Goal: Task Accomplishment & Management: Use online tool/utility

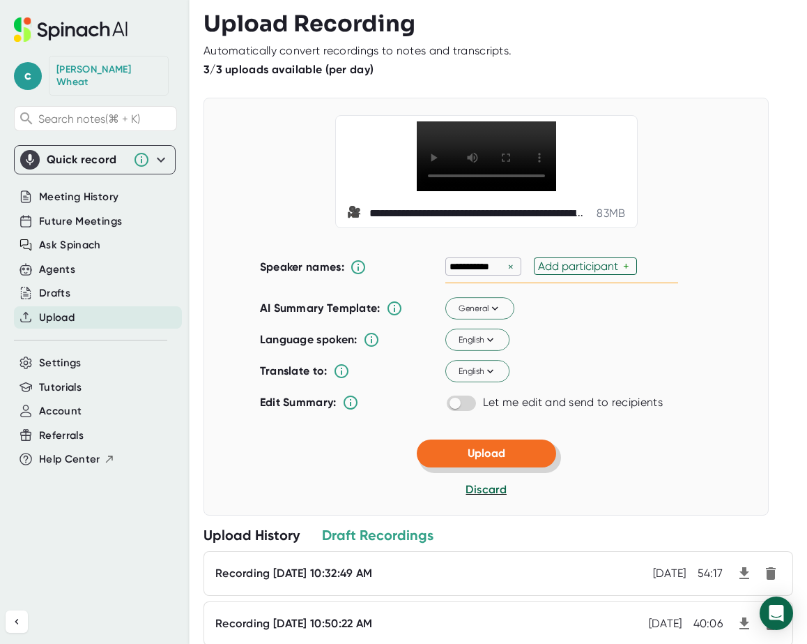
click at [504, 459] on button "Upload" at bounding box center [486, 453] width 139 height 28
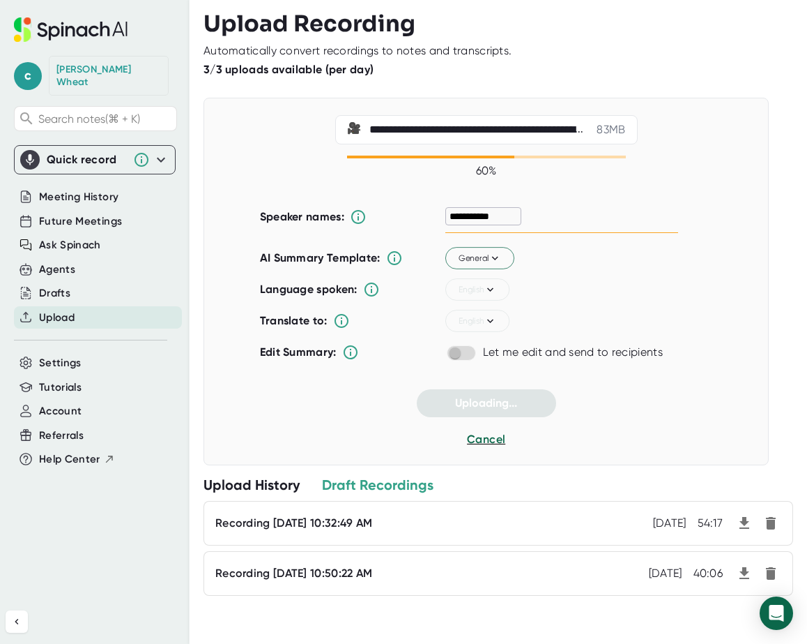
click at [340, 511] on div "Recording [DATE] 10:32:49 AM Sep 15, 2025 54:17" at bounding box center [499, 523] width 590 height 45
click at [367, 521] on div "Recording [DATE] 10:32:49 AM" at bounding box center [293, 523] width 157 height 14
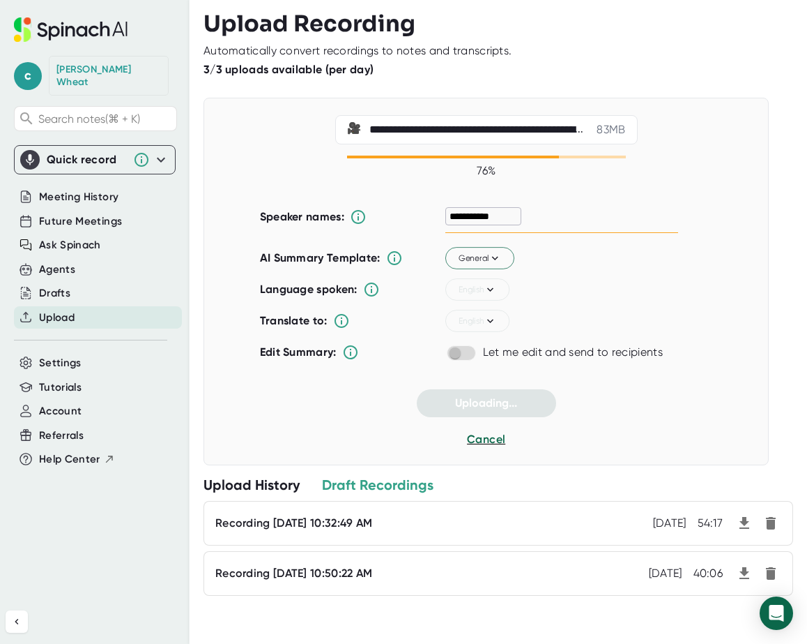
click at [362, 481] on div "Draft Recordings" at bounding box center [378, 485] width 112 height 18
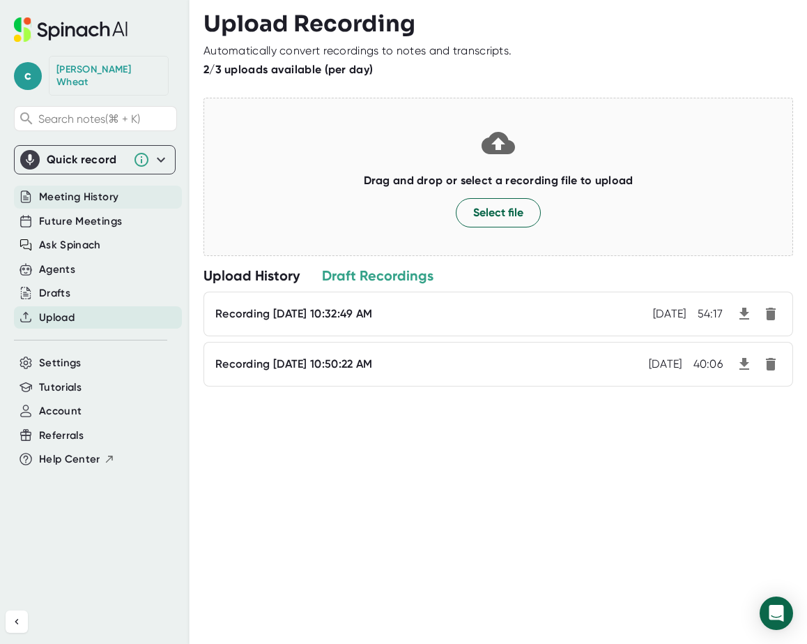
click at [81, 189] on span "Meeting History" at bounding box center [78, 197] width 79 height 16
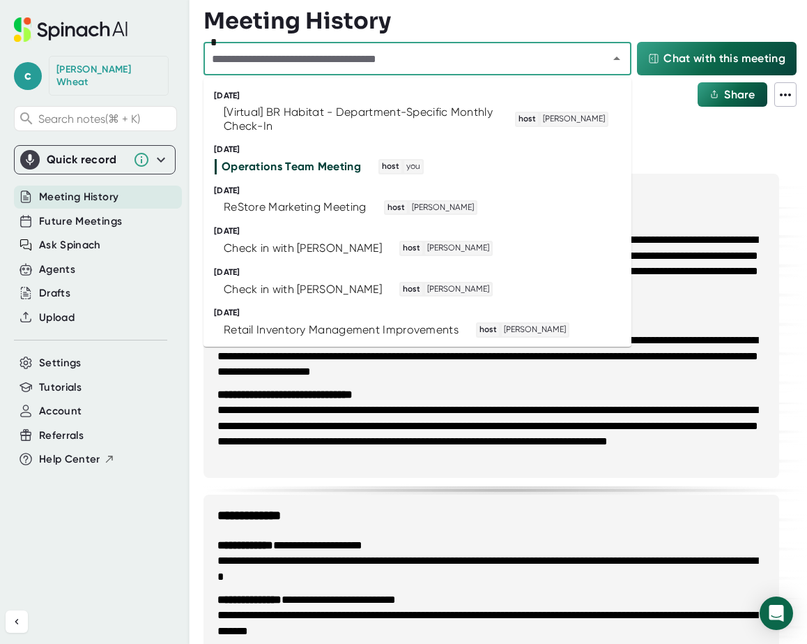
click at [284, 52] on input "text" at bounding box center [397, 59] width 379 height 20
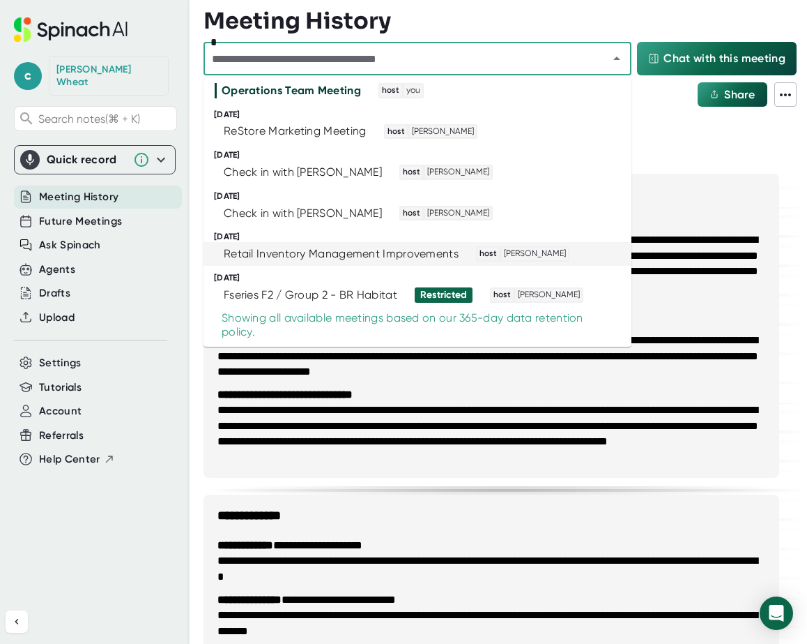
click at [120, 185] on div "Meeting History" at bounding box center [98, 196] width 168 height 23
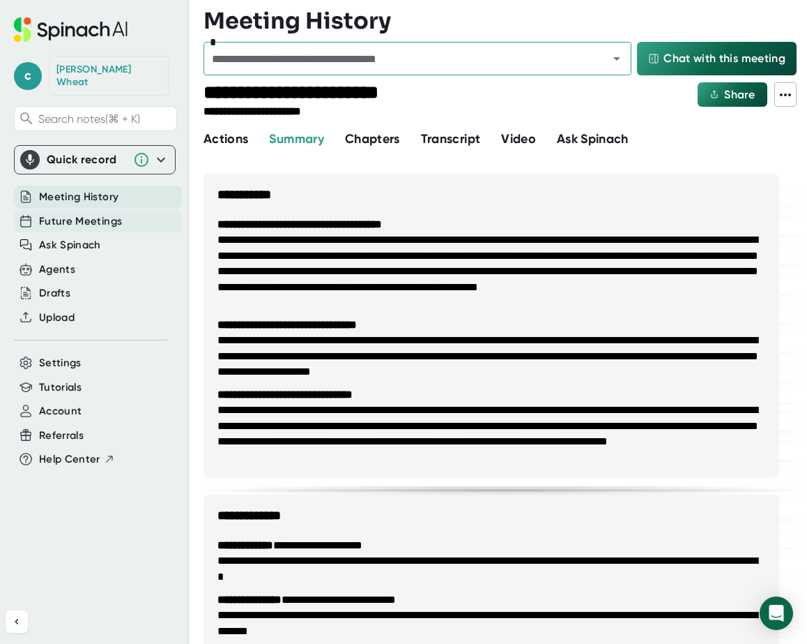
click at [101, 213] on span "Future Meetings" at bounding box center [80, 221] width 83 height 16
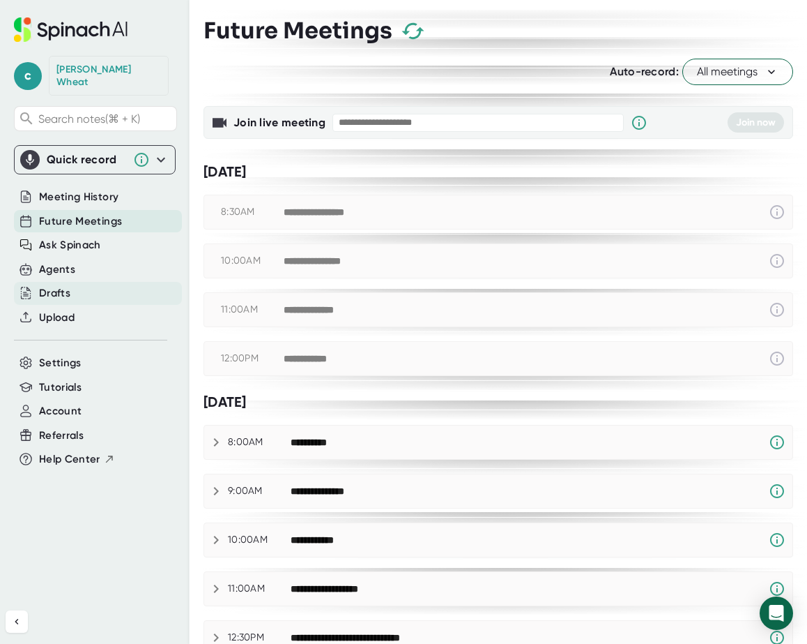
click at [72, 282] on div "Drafts" at bounding box center [98, 293] width 168 height 23
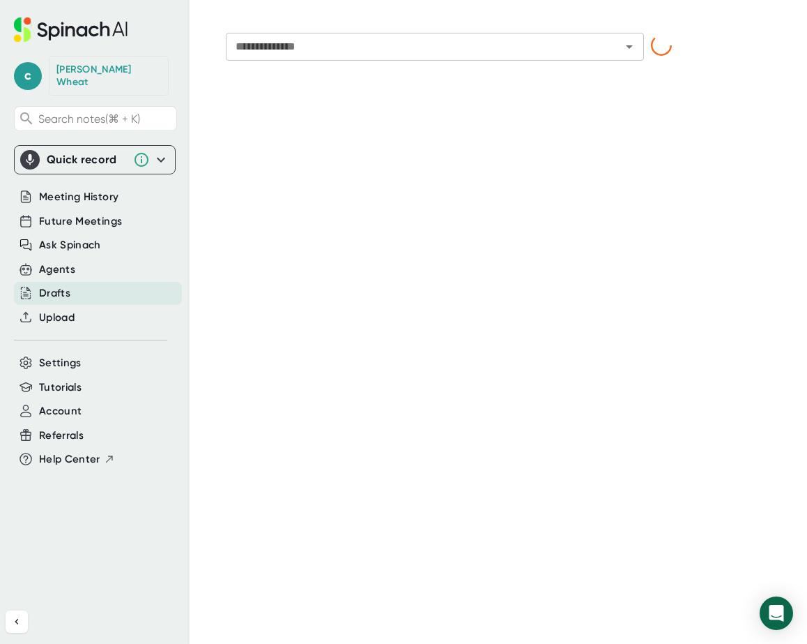
click at [70, 310] on span "Upload" at bounding box center [57, 318] width 36 height 16
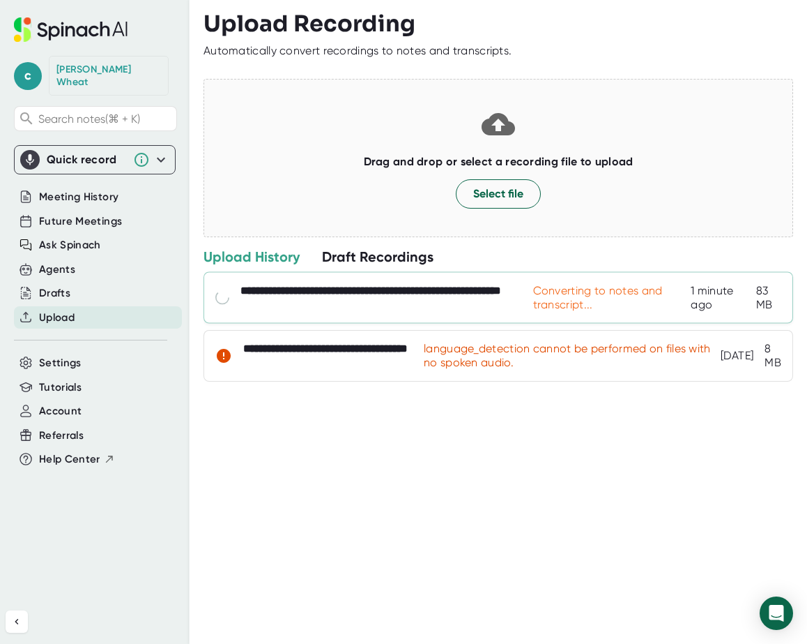
click at [383, 307] on div "**********" at bounding box center [387, 298] width 293 height 28
click at [380, 291] on div "**********" at bounding box center [387, 298] width 293 height 28
click at [378, 291] on div "**********" at bounding box center [387, 298] width 293 height 28
click at [381, 467] on div "**********" at bounding box center [506, 322] width 604 height 644
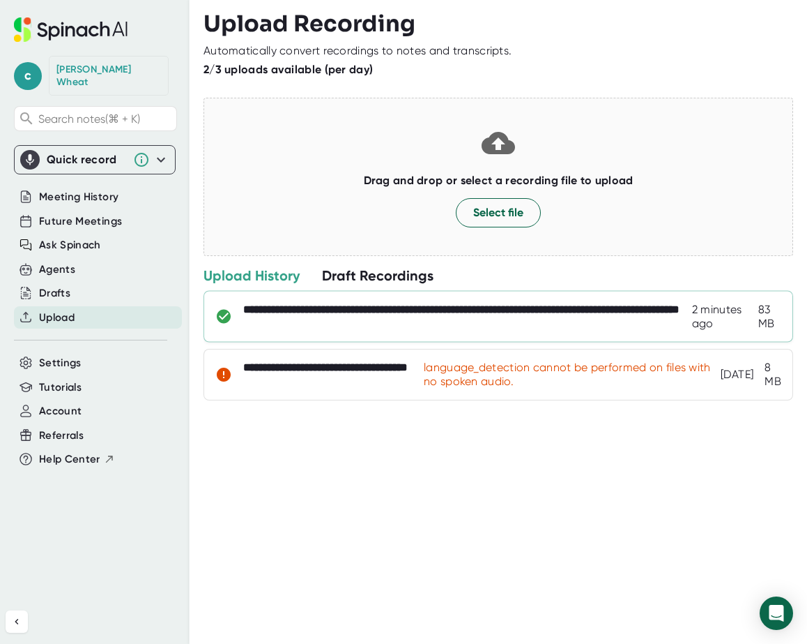
click at [321, 312] on div "**********" at bounding box center [467, 317] width 449 height 28
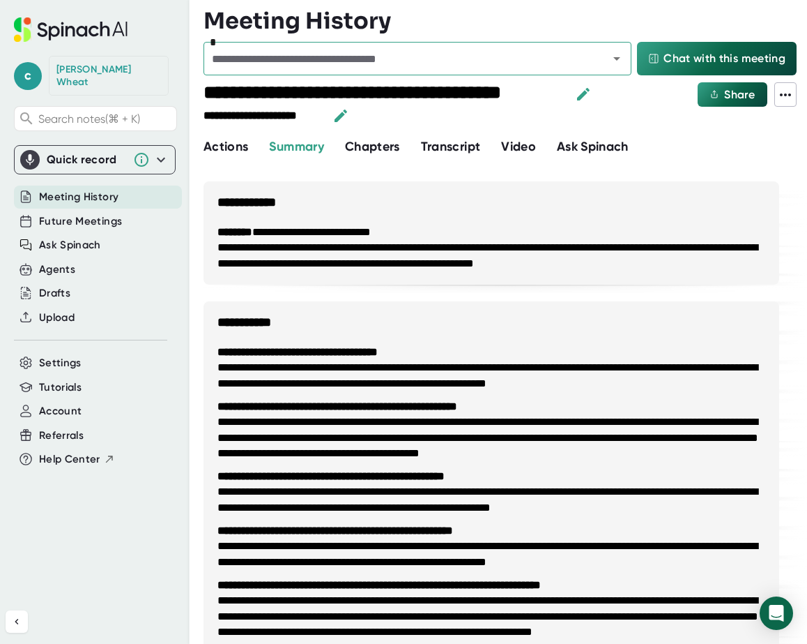
click at [608, 138] on button "Ask Spinach" at bounding box center [593, 146] width 72 height 19
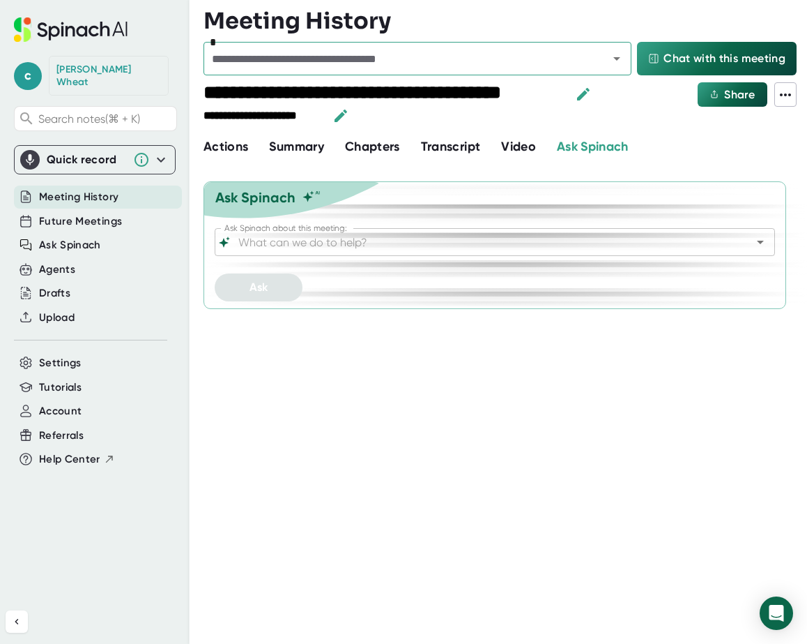
click at [331, 250] on input "Ask Spinach about this meeting:" at bounding box center [483, 242] width 494 height 20
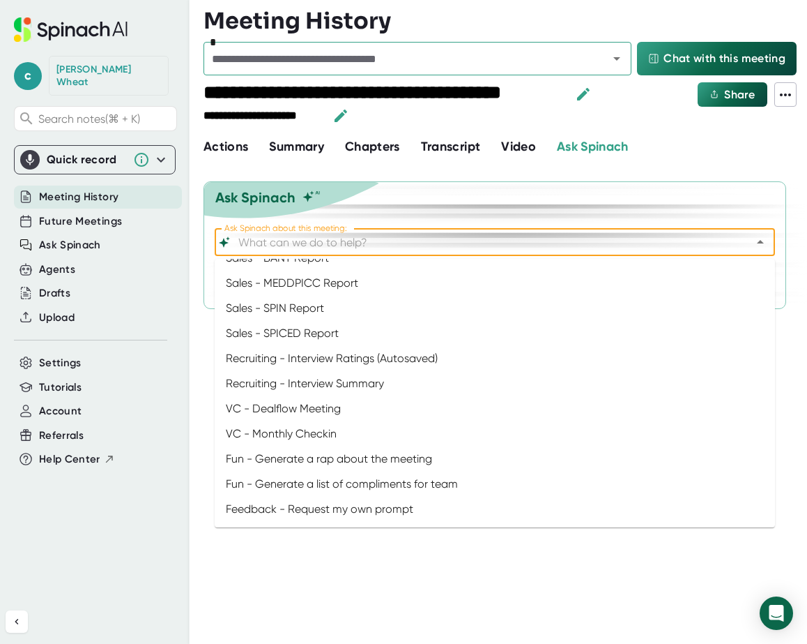
scroll to position [596, 0]
click at [404, 171] on div "Ask Spinach Ask Spinach about this meeting: Ask Spinach about this meeting: Ask" at bounding box center [506, 241] width 604 height 149
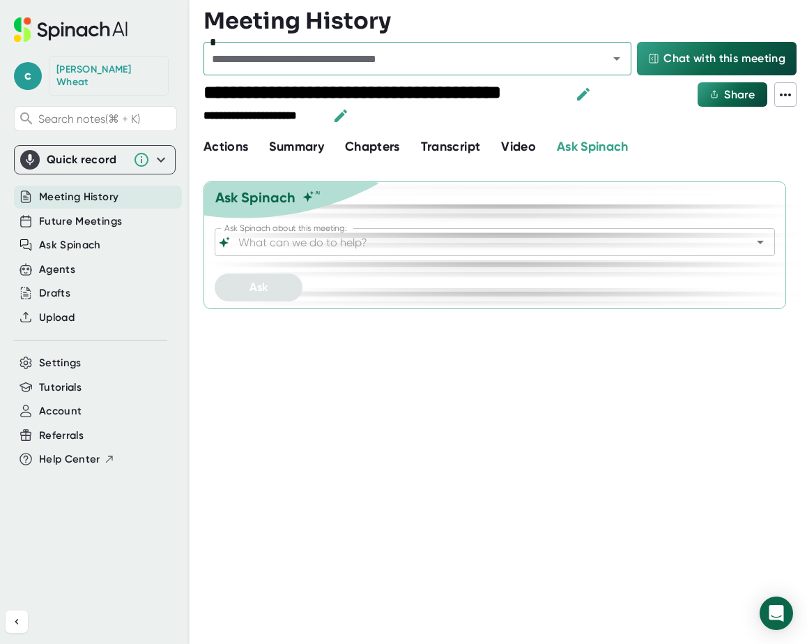
click at [435, 144] on span "Transcript" at bounding box center [451, 146] width 60 height 15
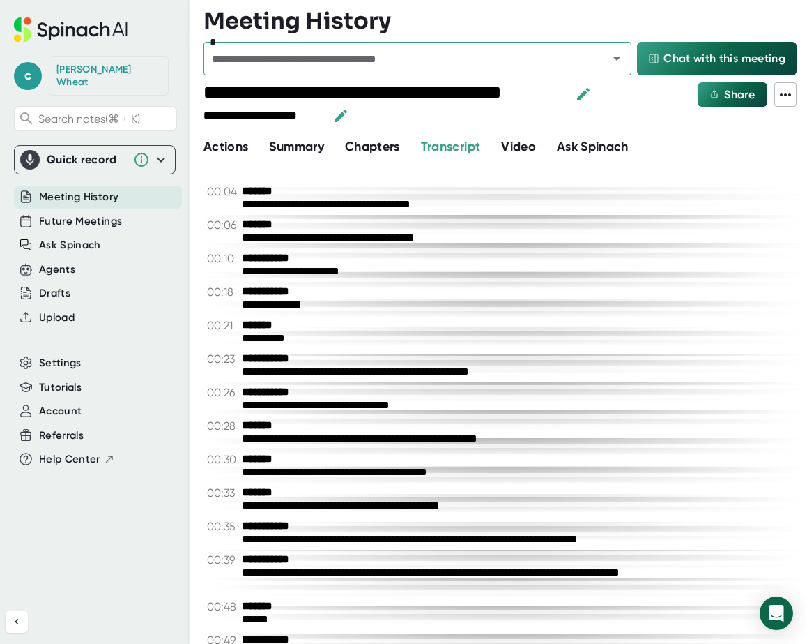
scroll to position [7550, 0]
click at [398, 153] on span "Chapters" at bounding box center [372, 146] width 55 height 15
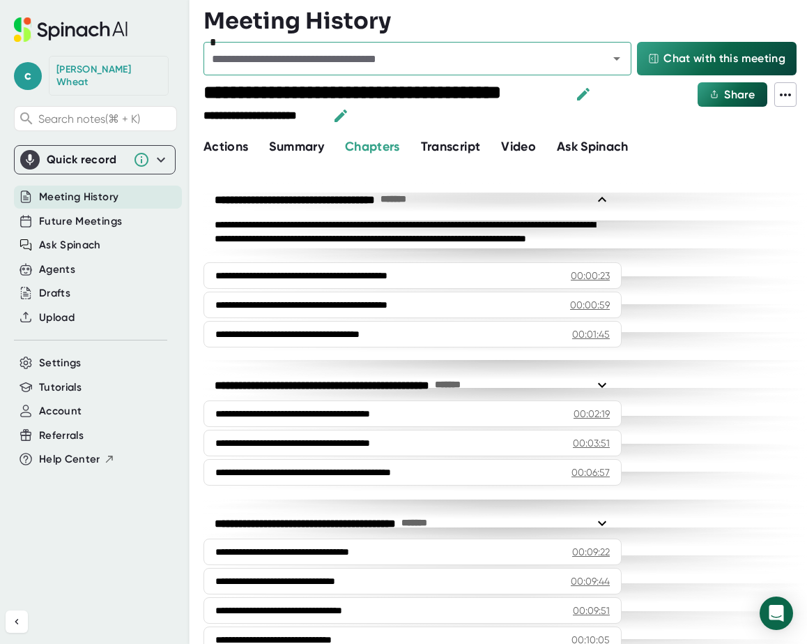
click at [613, 148] on span "Ask Spinach" at bounding box center [593, 146] width 72 height 15
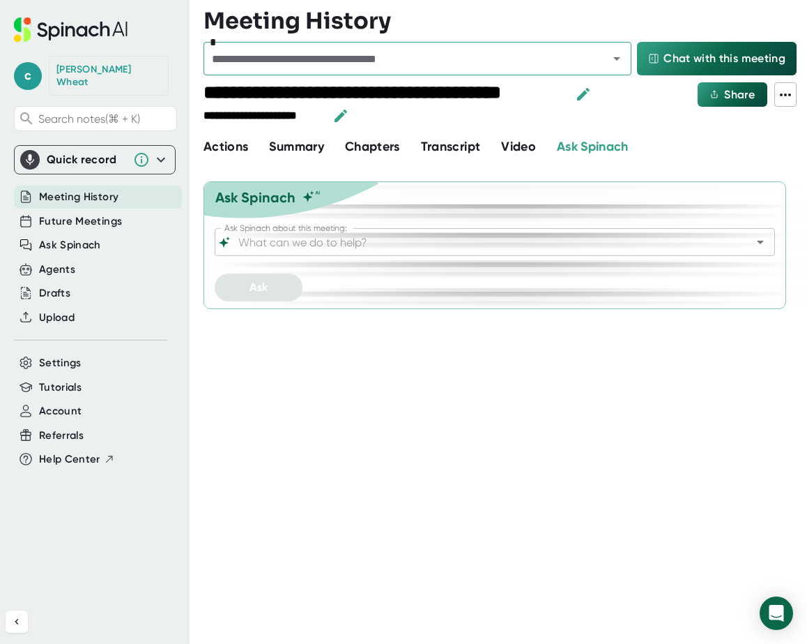
click at [430, 229] on div "Ask Spinach about this meeting:" at bounding box center [495, 242] width 561 height 28
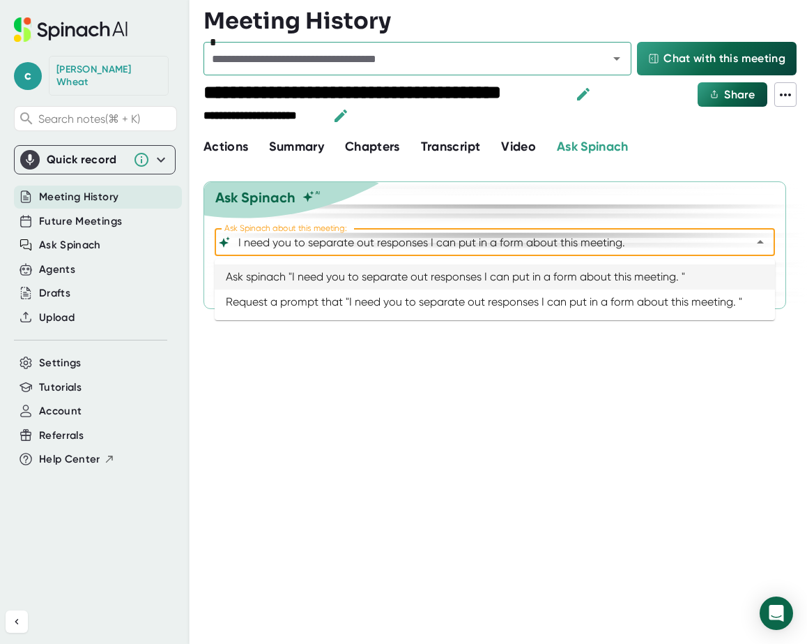
type input "General - Ask Spinach anything about the meeting"
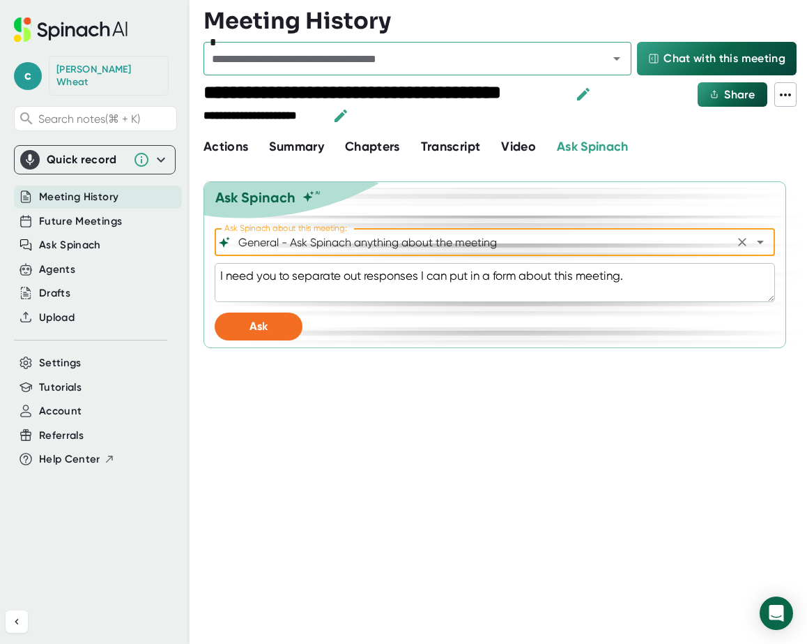
click at [641, 277] on textarea "I need you to separate out responses I can put in a form about this meeting." at bounding box center [495, 282] width 561 height 39
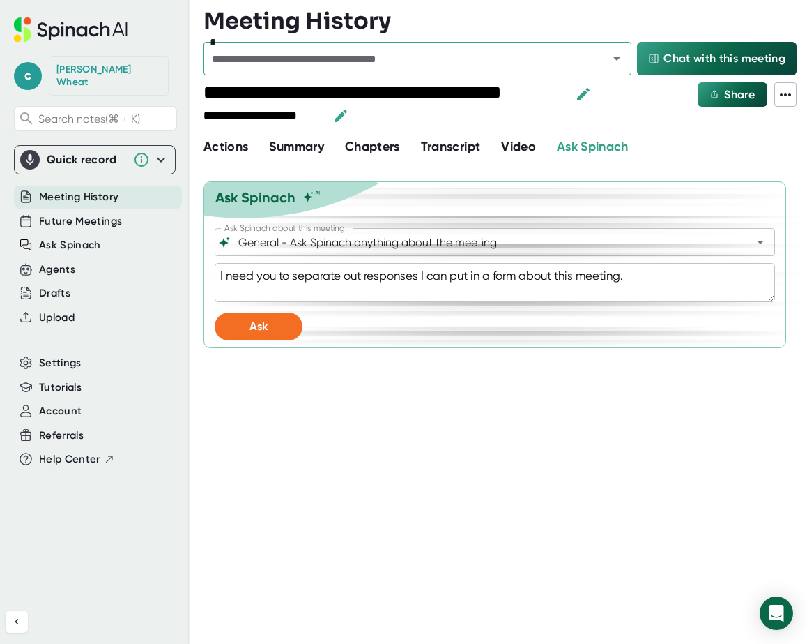
click at [674, 289] on textarea "I need you to separate out responses I can put in a form about this meeting." at bounding box center [495, 282] width 561 height 39
type textarea "I need you to separate out responses I can put in a form about this meeting."
type textarea "x"
type textarea "I need you to separate out responses I can put in a form about this meeting."
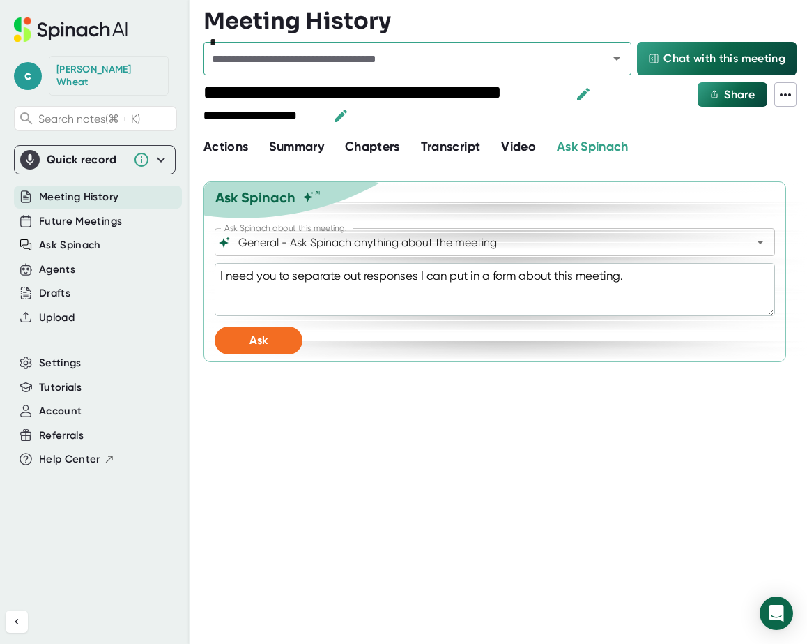
type textarea "x"
type textarea "I need you to separate out responses I can put in a form about this meeting. T"
type textarea "x"
type textarea "I need you to separate out responses I can put in a form about this meeting. Th"
type textarea "x"
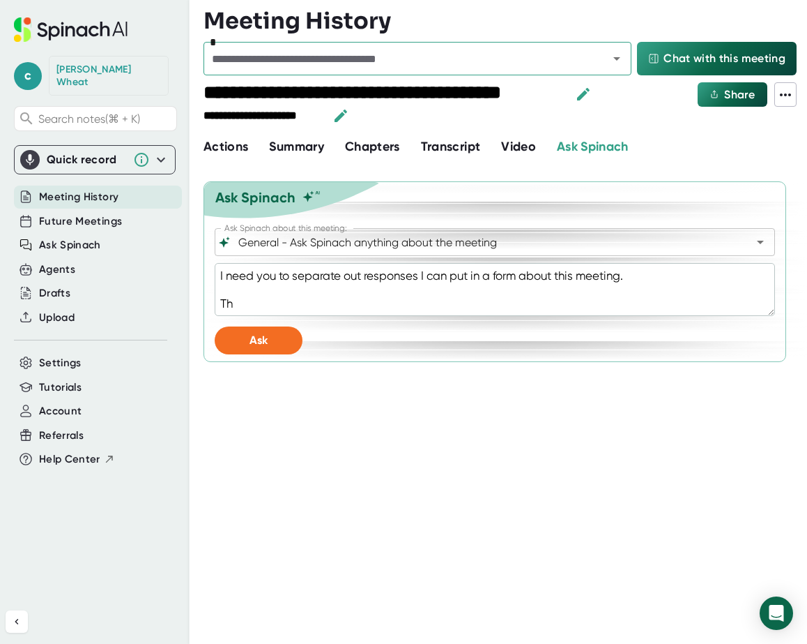
type textarea "I need you to separate out responses I can put in a form about this meeting. The"
type textarea "x"
type textarea "I need you to separate out responses I can put in a form about this meeting. The"
type textarea "x"
type textarea "I need you to separate out responses I can put in a form about this meeting. Th…"
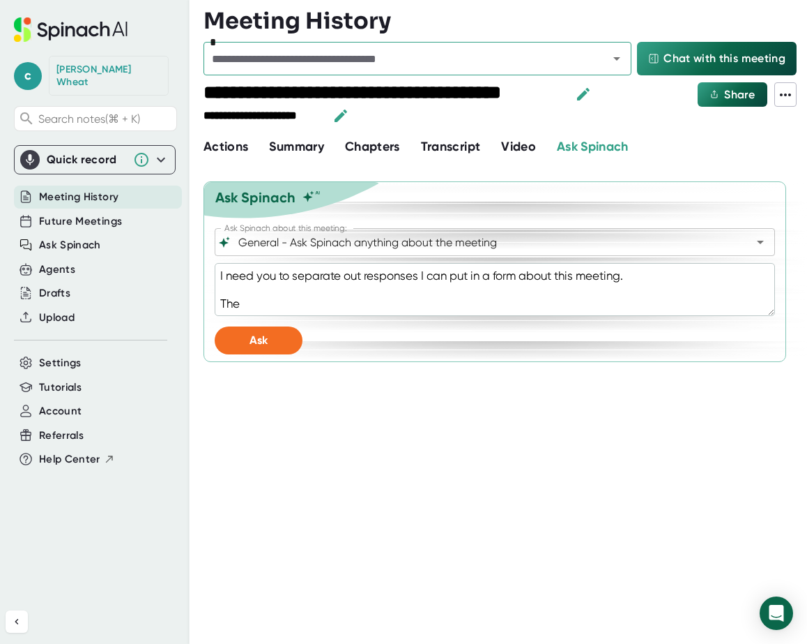
type textarea "x"
type textarea "I need you to separate out responses I can put in a form about this meeting. Th…"
type textarea "x"
type textarea "I need you to separate out responses I can put in a form about this meeting. Th…"
type textarea "x"
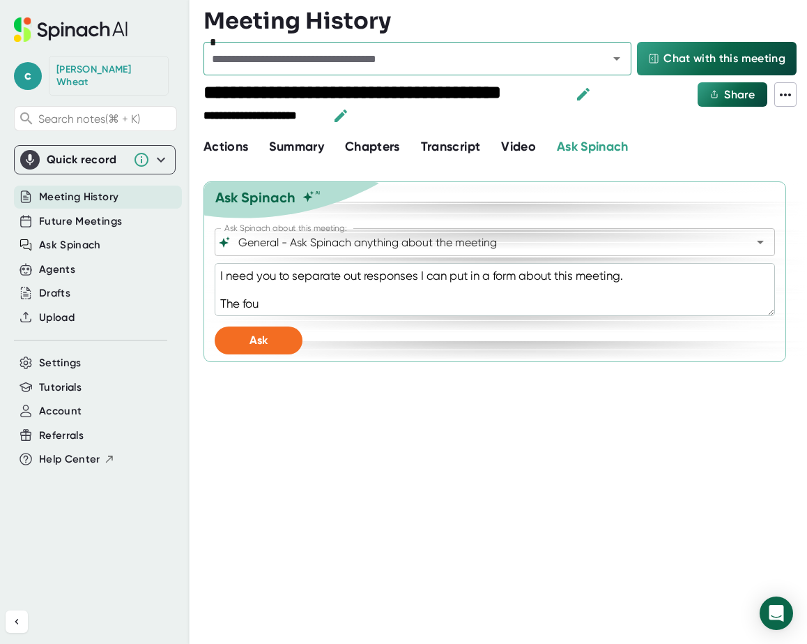
type textarea "I need you to separate out responses I can put in a form about this meeting. Th…"
type textarea "x"
type textarea "I need you to separate out responses I can put in a form about this meeting. Th…"
type textarea "x"
type textarea "I need you to separate out responses I can put in a form about this meeting. Th…"
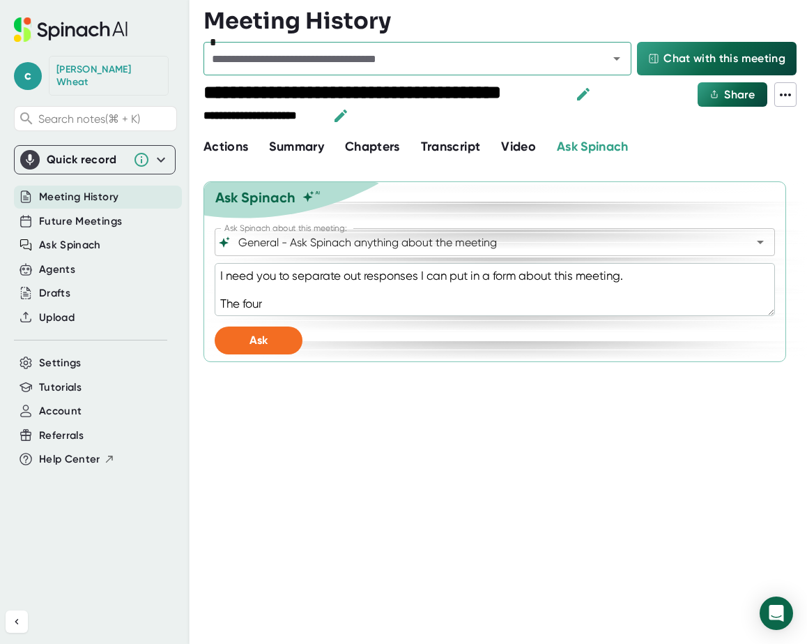
type textarea "x"
type textarea "I need you to separate out responses I can put in a form about this meeting. Th…"
type textarea "x"
type textarea "I need you to separate out responses I can put in a form about this meeting. Th…"
type textarea "x"
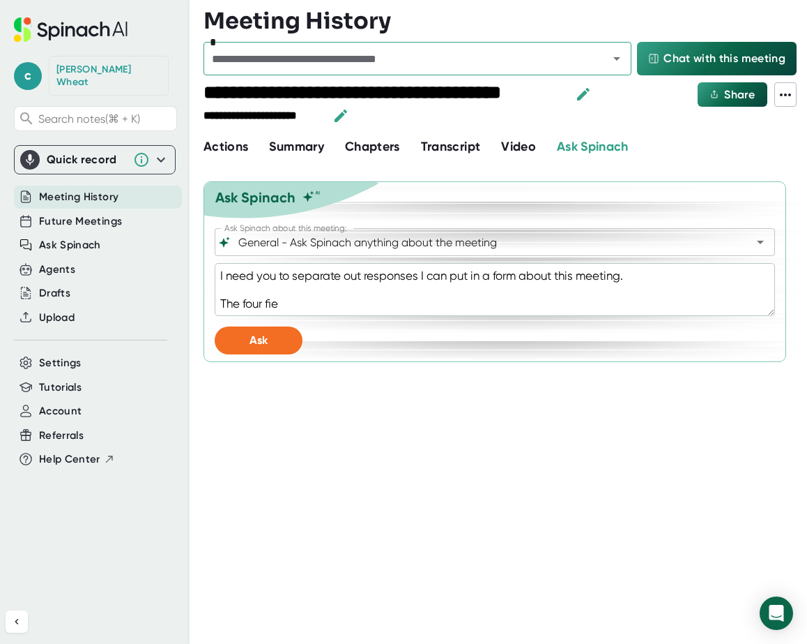
type textarea "I need you to separate out responses I can put in a form about this meeting. Th…"
type textarea "x"
type textarea "I need you to separate out responses I can put in a form about this meeting. Th…"
type textarea "x"
type textarea "I need you to separate out responses I can put in a form about this meeting. Th…"
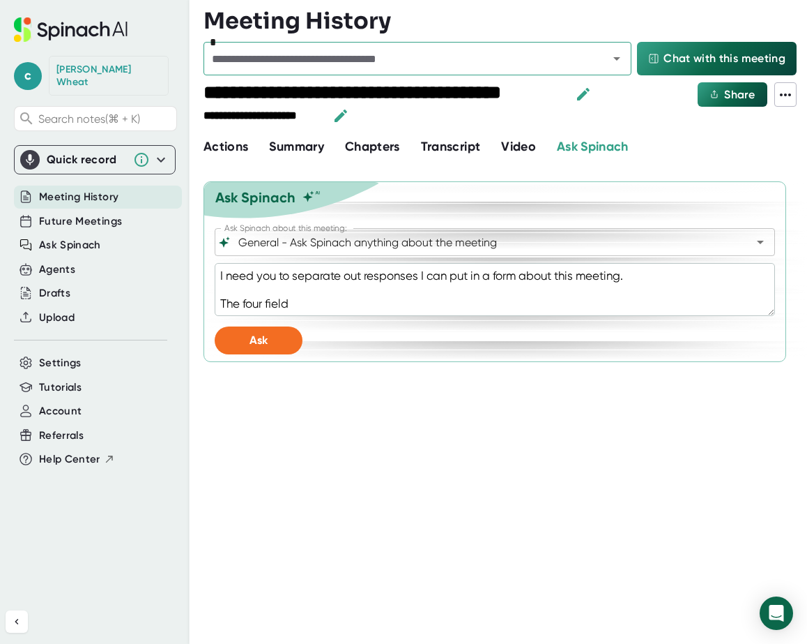
type textarea "x"
type textarea "I need you to separate out responses I can put in a form about this meeting. Th…"
type textarea "x"
type textarea "I need you to separate out responses I can put in a form about this meeting. Th…"
type textarea "x"
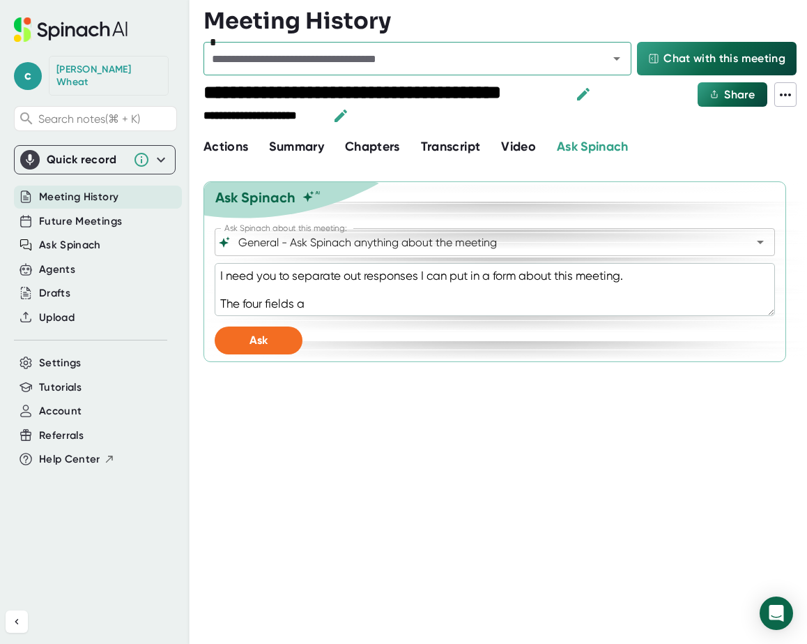
type textarea "I need you to separate out responses I can put in a form about this meeting. Th…"
type textarea "x"
type textarea "I need you to separate out responses I can put in a form about this meeting. Th…"
type textarea "x"
type textarea "I need you to separate out responses I can put in a form about this meeting. Th…"
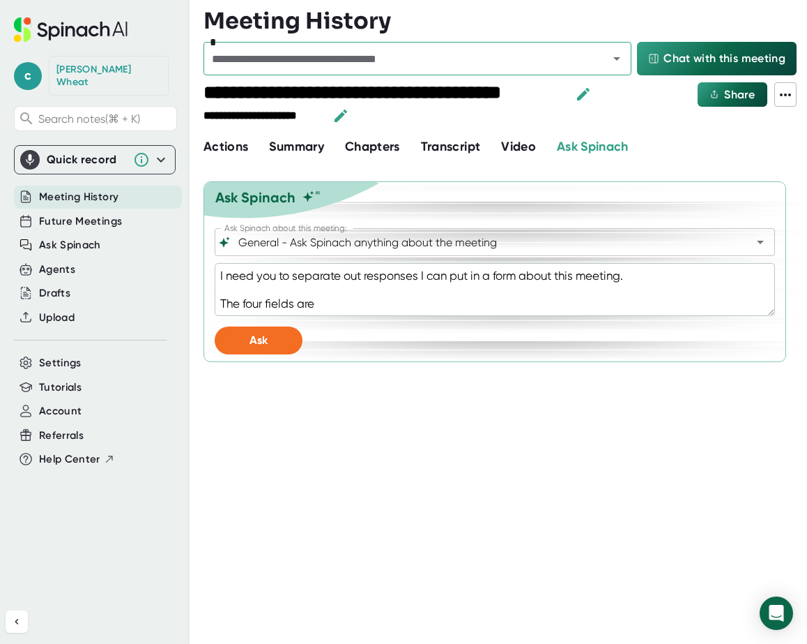
type textarea "x"
type textarea "I need you to separate out responses I can put in a form about this meeting. Th…"
type textarea "x"
type textarea "I need you to separate out responses I can put in a form about this meeting. Th…"
type textarea "x"
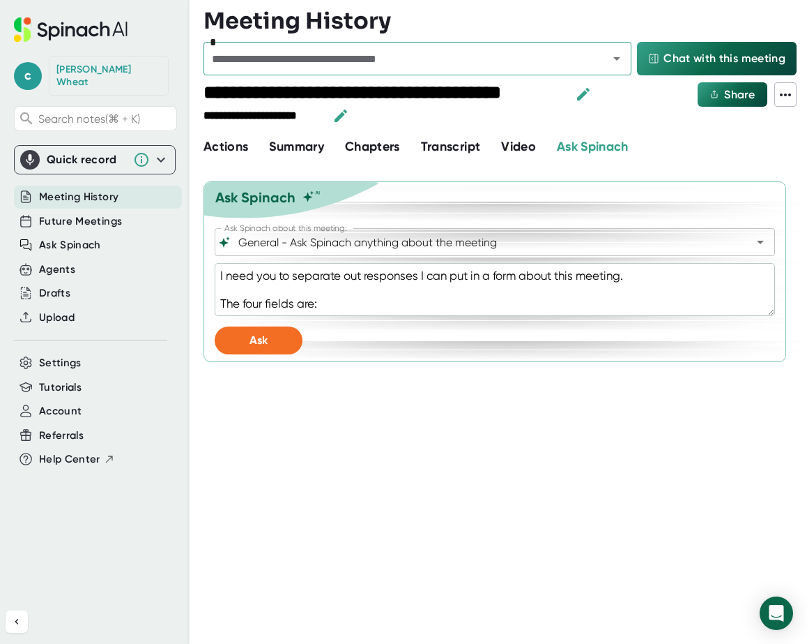
type textarea "I need you to separate out responses I can put in a form about this meeting. Th…"
type textarea "x"
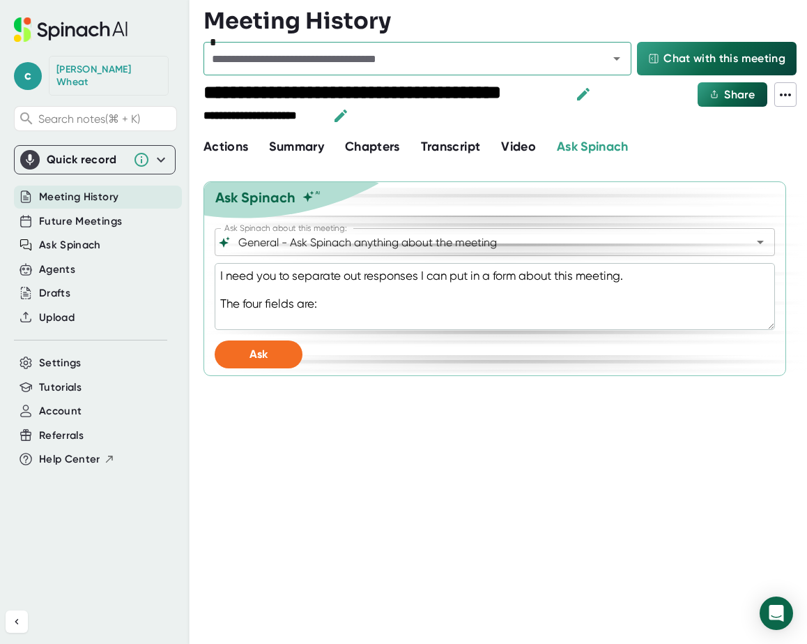
paste textarea "Look Back (Reflec􀆟on & Accountability) Think about the last 90 days: • What acc…"
type textarea "I need you to separate out responses I can put in a form about this meeting. Th…"
type textarea "x"
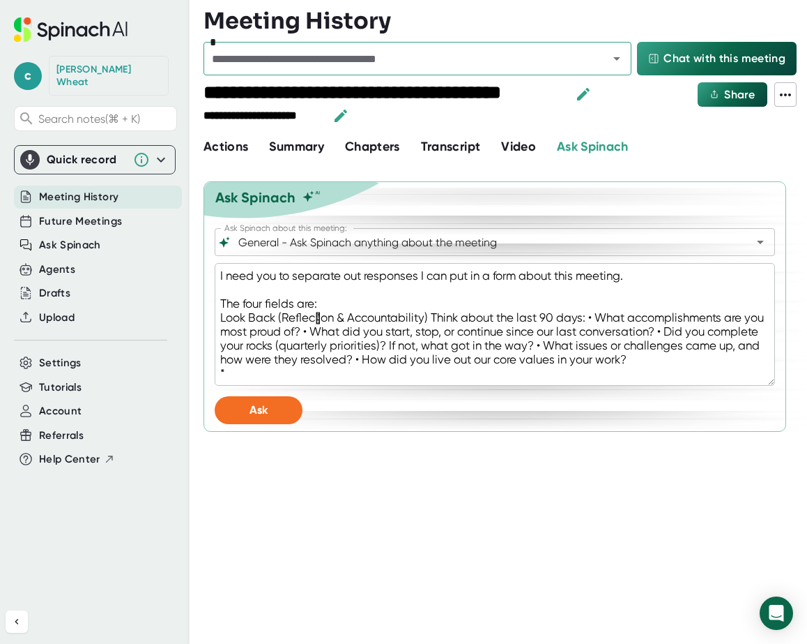
type textarea "I need you to separate out responses I can put in a form about this meeting. Th…"
type textarea "x"
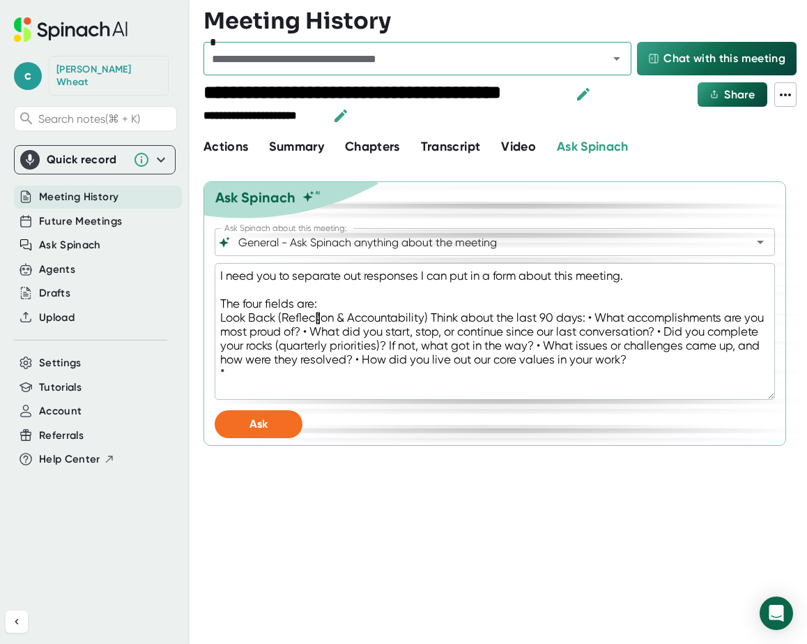
type textarea "I need you to separate out responses I can put in a form about this meeting. Th…"
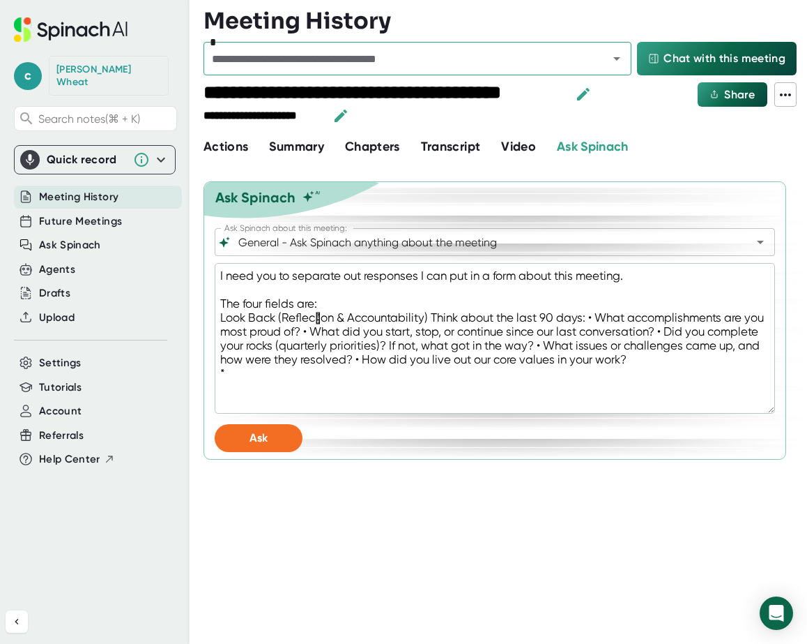
type textarea "x"
click at [327, 401] on textarea "I need you to separate out responses I can put in a form about this meeting. Th…" at bounding box center [495, 338] width 561 height 151
paste textarea "Look Forward (Goals & Focus) Plan for the next 90 days: • What should your top …"
type textarea "I need you to separate out responses I can put in a form about this meeting. Th…"
type textarea "x"
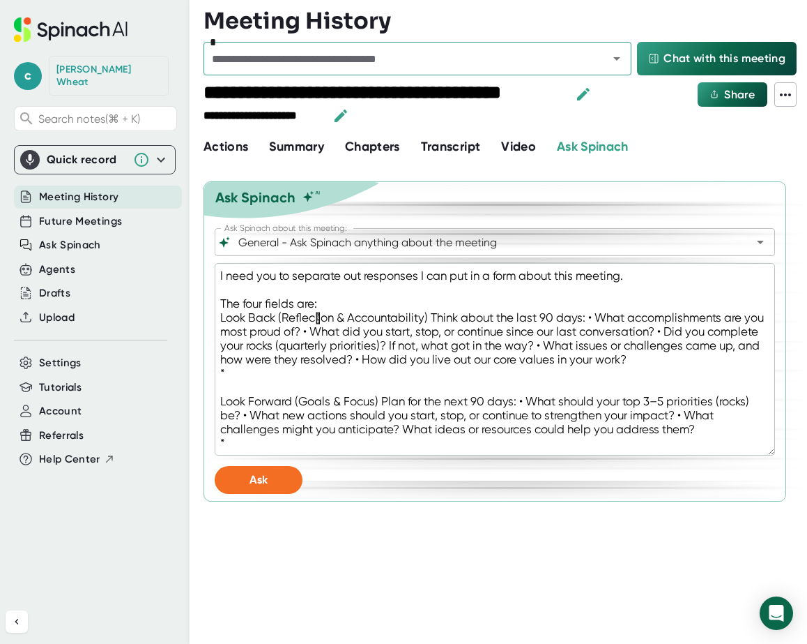
type textarea "I need you to separate out responses I can put in a form about this meeting. Th…"
type textarea "x"
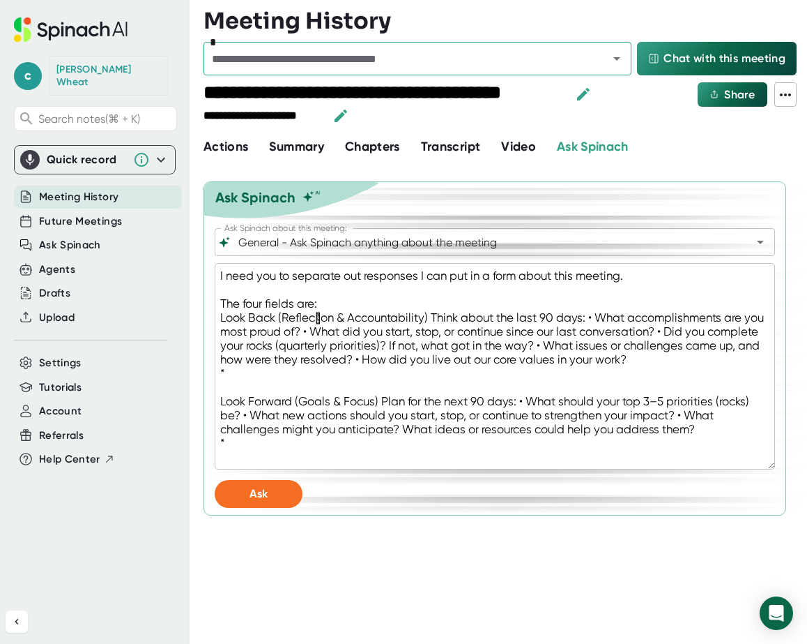
type textarea "I need you to separate out responses I can put in a form about this meeting. Th…"
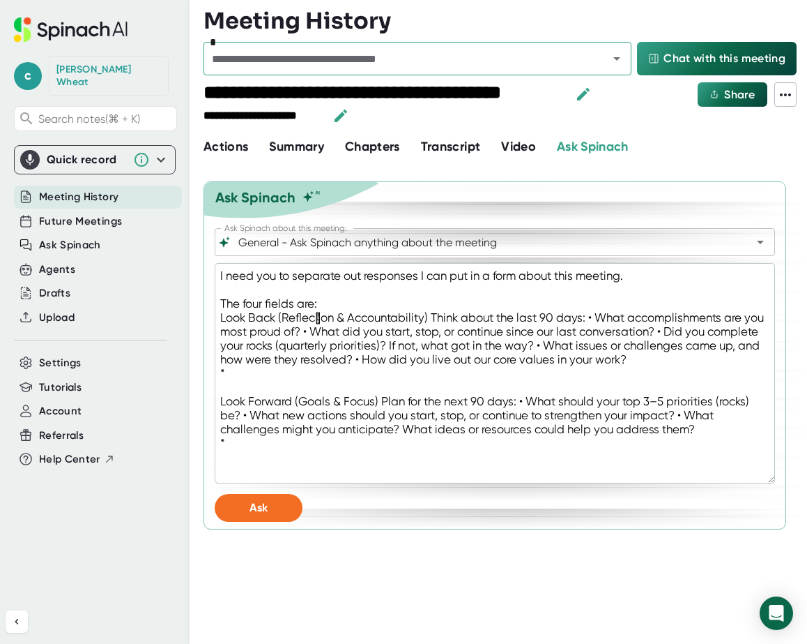
type textarea "x"
paste textarea "Go Bigger (Growth, Vision & Mission Alignment) Think beyond this quarter: • Wha…"
type textarea "L ipsu dol si ametcons adi elitseddo E tem inc ut l etdo magna aliq enimadm. Ve…"
type textarea "x"
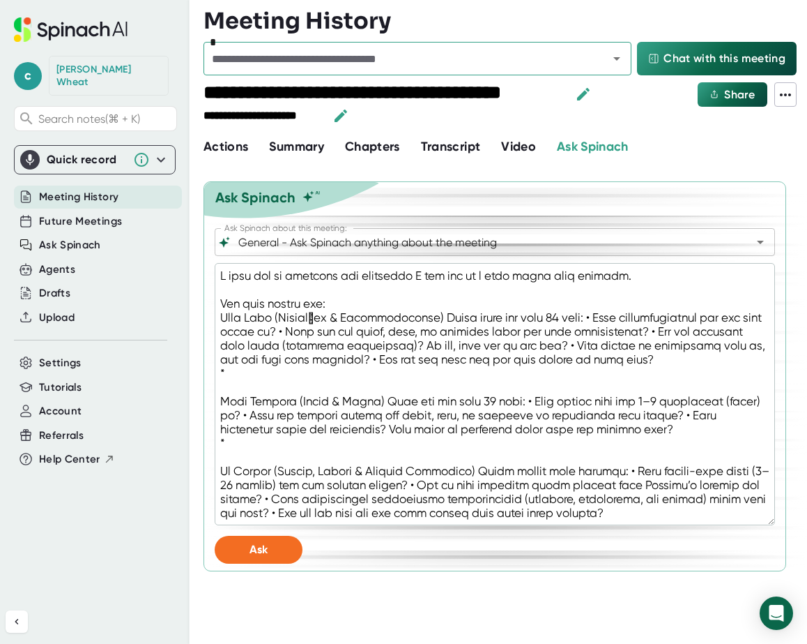
type textarea "L ipsu dol si ametcons adi elitseddo E tem inc ut l etdo magna aliq enimadm. Ve…"
type textarea "x"
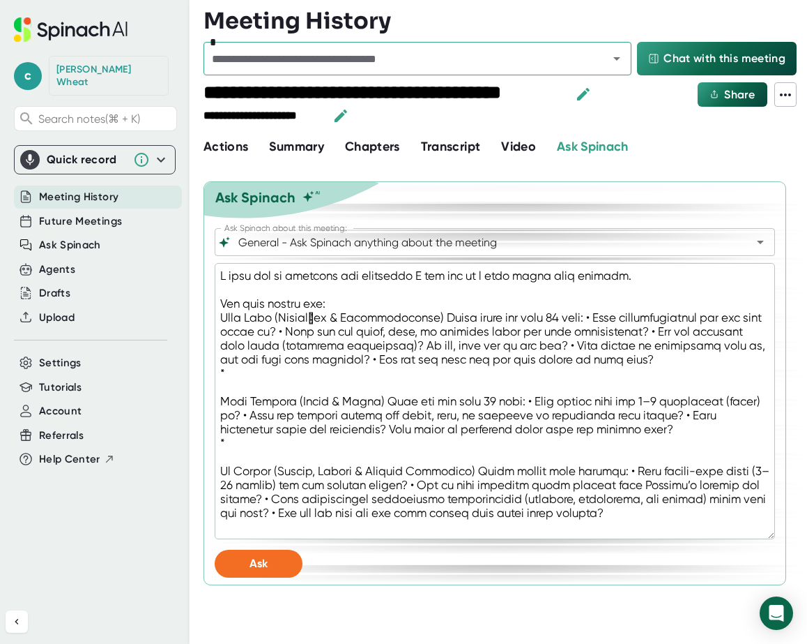
type textarea "L ipsu dol si ametcons adi elitseddo E tem inc ut l etdo magna aliq enimadm. Ve…"
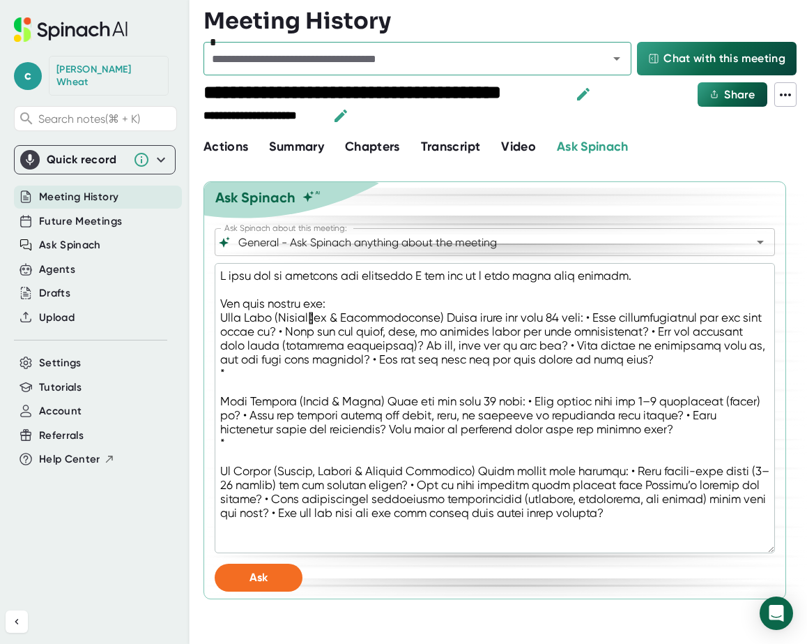
type textarea "x"
paste textarea "Feedback & Wrap-Up (Dialogue & Support) This is a two-way exchange. Be ready to…"
type textarea "L ipsu dol si ametcons adi elitseddo E tem inc ut l etdo magna aliq enimadm. Ve…"
type textarea "x"
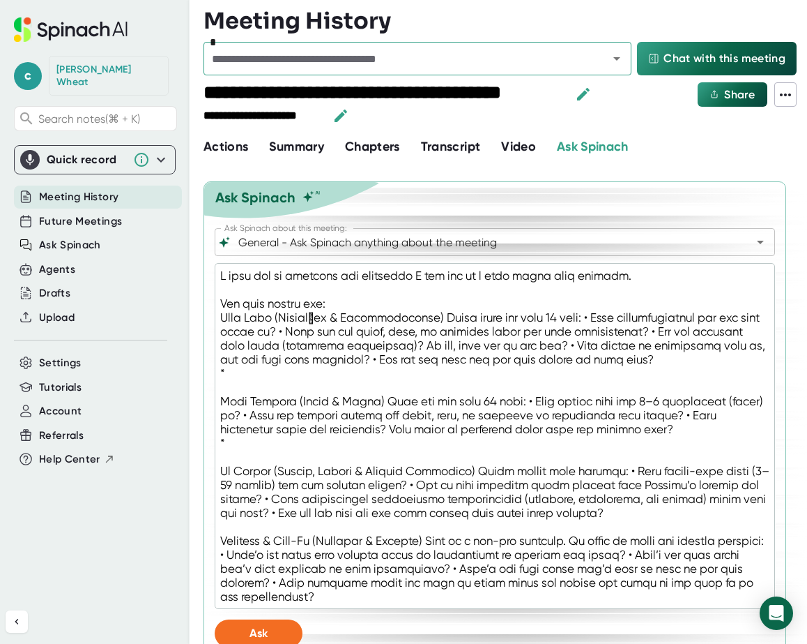
scroll to position [0, 0]
click at [648, 287] on textarea at bounding box center [495, 436] width 561 height 346
click at [654, 273] on textarea at bounding box center [495, 436] width 561 height 346
type textarea "L ipsu dol si ametcons adi elitseddo E tem inc ut l etdo magna aliq enimadm. V …"
type textarea "x"
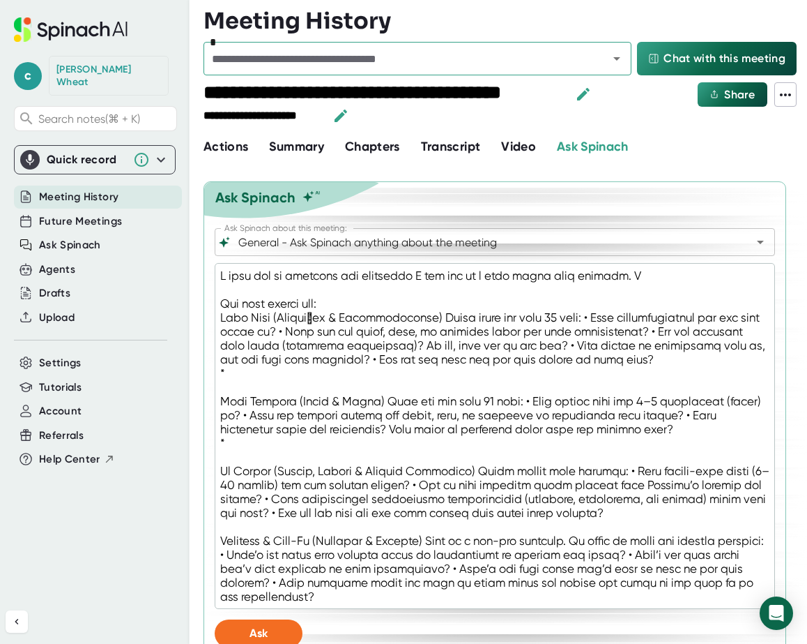
type textarea "L ipsu dol si ametcons adi elitseddo E tem inc ut l etdo magna aliq enimadm. Ve…"
type textarea "x"
type textarea "L ipsu dol si ametcons adi elitseddo E tem inc ut l etdo magna aliq enimadm. Ve…"
type textarea "x"
type textarea "L ipsu dol si ametcons adi elitseddo E tem inc ut l etdo magna aliq enimadm. Ve…"
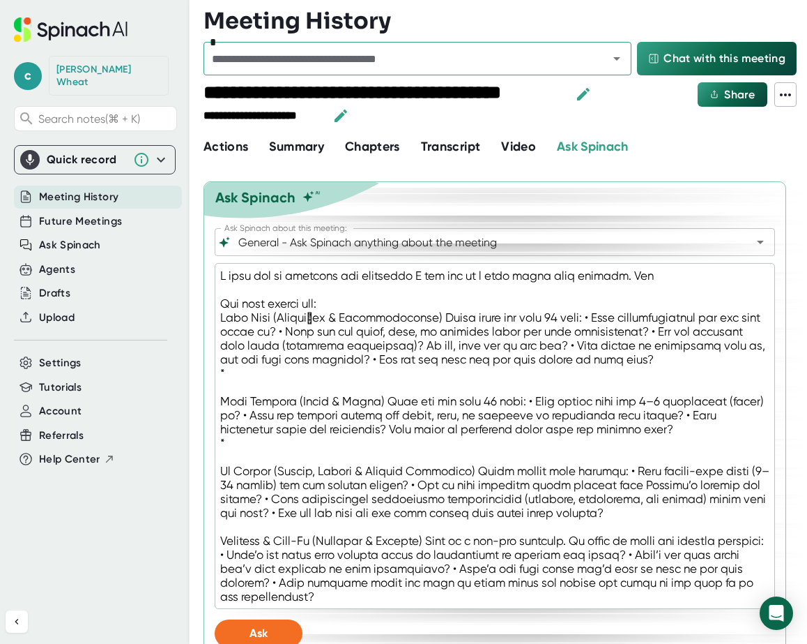
type textarea "x"
type textarea "L ipsu dol si ametcons adi elitseddo E tem inc ut l etdo magna aliq enimadm. Ve…"
type textarea "x"
type textarea "L ipsu dol si ametcons adi elitseddo E tem inc ut l etdo magna aliq enimadm. Ve…"
type textarea "x"
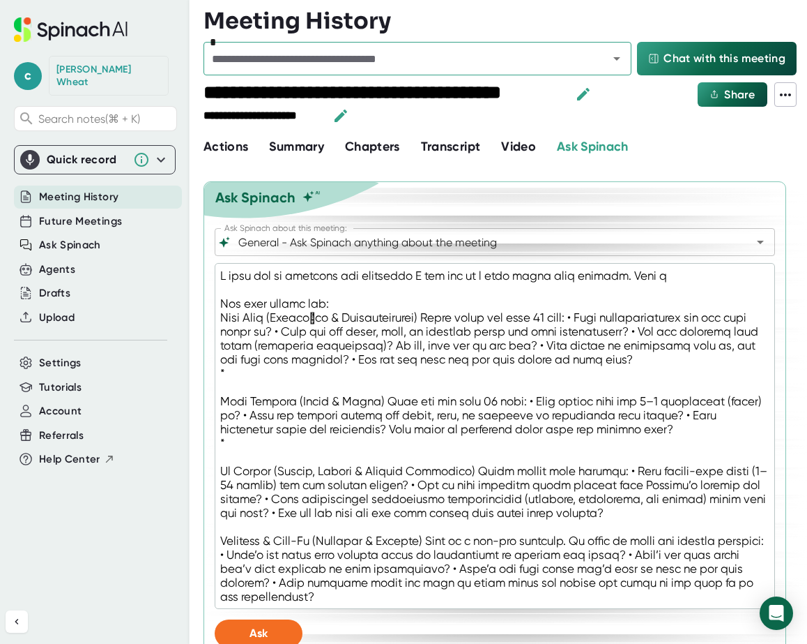
type textarea "L ipsu dol si ametcons adi elitseddo E tem inc ut l etdo magna aliq enimadm. Ve…"
type textarea "x"
type textarea "L ipsu dol si ametcons adi elitseddo E tem inc ut l etdo magna aliq enimadm. Ve…"
type textarea "x"
type textarea "L ipsu dol si ametcons adi elitseddo E tem inc ut l etdo magna aliq enimadm. Ve…"
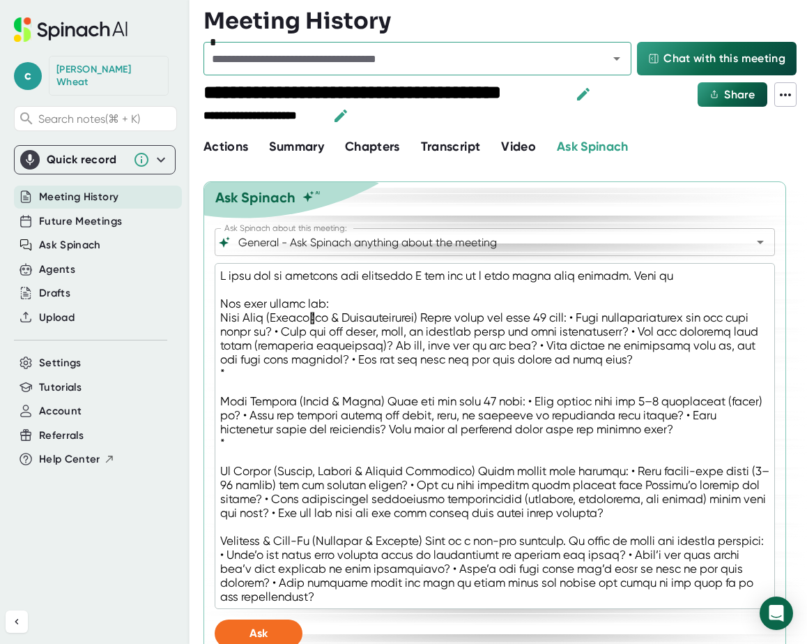
type textarea "x"
type textarea "L ipsu dol si ametcons adi elitseddo E tem inc ut l etdo magna aliq enimadm. Ve…"
type textarea "x"
type textarea "L ipsu dol si ametcons adi elitseddo E tem inc ut l etdo magna aliq enimadm. Ve…"
type textarea "x"
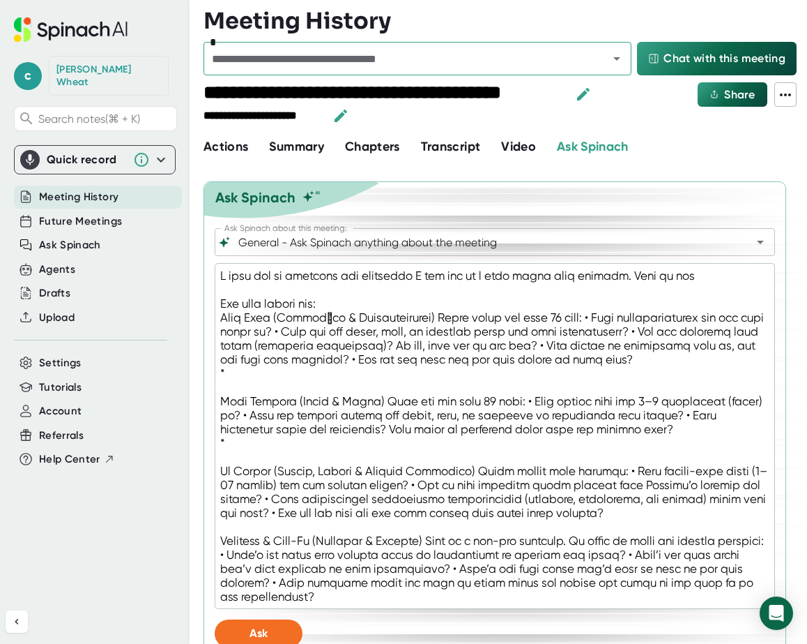
type textarea "L ipsu dol si ametcons adi elitseddo E tem inc ut l etdo magna aliq enimadm. Ve…"
type textarea "x"
type textarea "L ipsu dol si ametcons adi elitseddo E tem inc ut l etdo magna aliq enimadm. Ve…"
type textarea "x"
type textarea "L ipsu dol si ametcons adi elitseddo E tem inc ut l etdo magna aliq enimadm. Ve…"
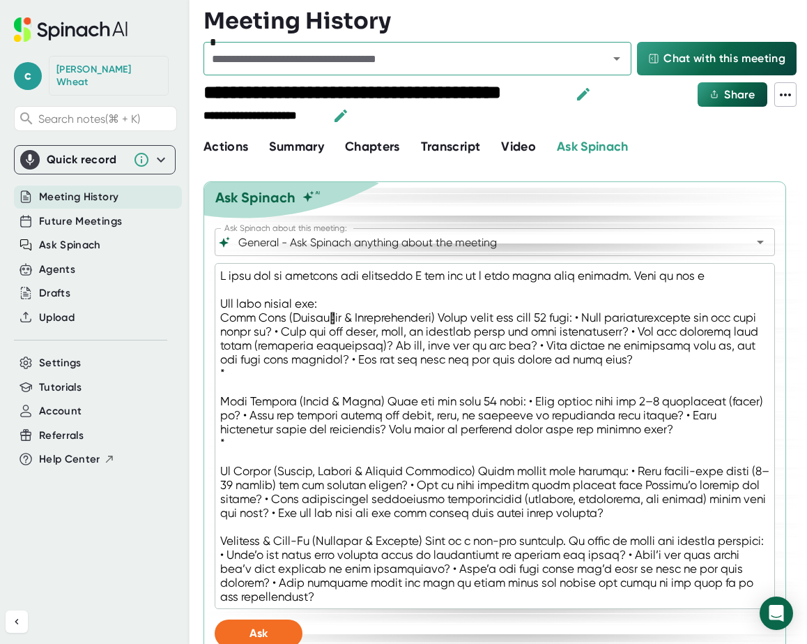
type textarea "x"
type textarea "L ipsu dol si ametcons adi elitseddo E tem inc ut l etdo magna aliq enimadm. Ve…"
type textarea "x"
type textarea "L ipsu dol si ametcons adi elitseddo E tem inc ut l etdo magna aliq enimadm. Ve…"
type textarea "x"
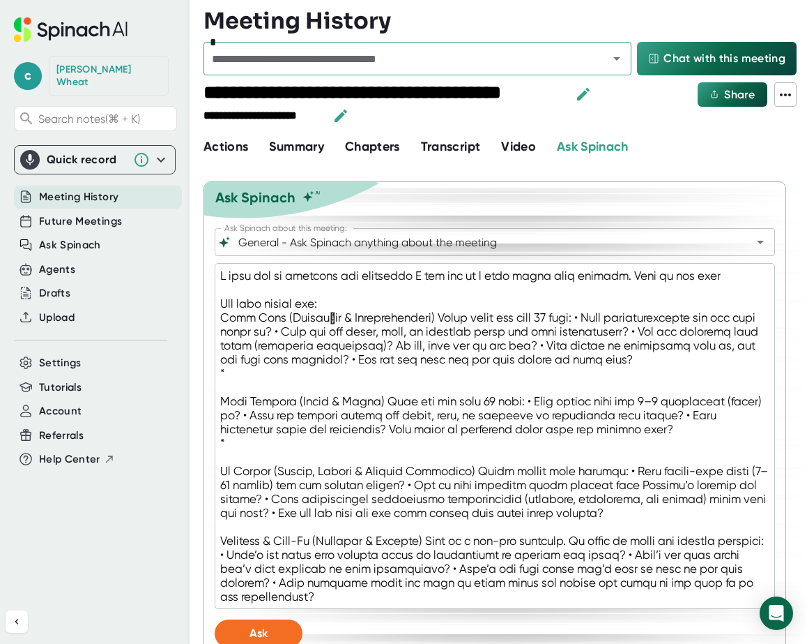
type textarea "L ipsu dol si ametcons adi elitseddo E tem inc ut l etdo magna aliq enimadm. Ve…"
type textarea "x"
type textarea "L ipsu dol si ametcons adi elitseddo E tem inc ut l etdo magna aliq enimadm. Ve…"
type textarea "x"
type textarea "L ipsu dol si ametcons adi elitseddo E tem inc ut l etdo magna aliq enimadm. Ve…"
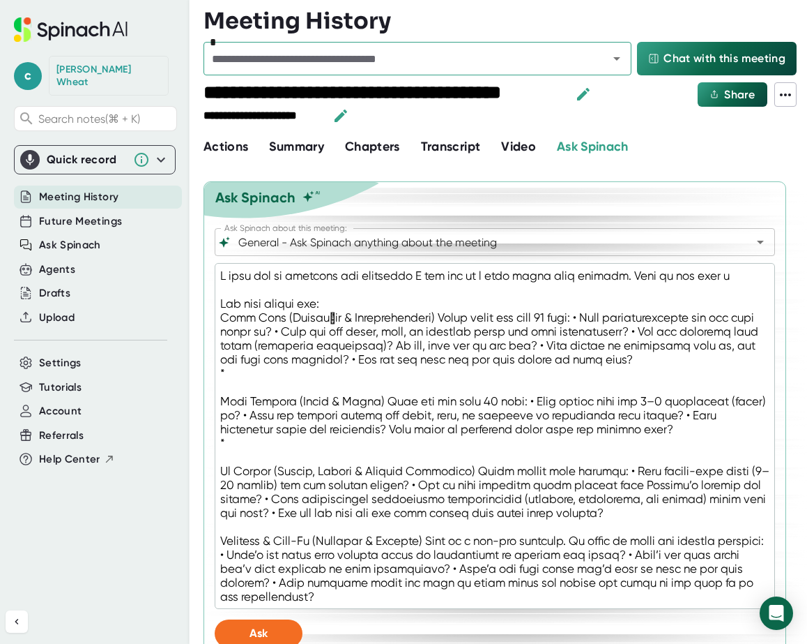
type textarea "x"
type textarea "L ipsu dol si ametcons adi elitseddo E tem inc ut l etdo magna aliq enimadm. Ve…"
type textarea "x"
type textarea "L ipsu dol si ametcons adi elitseddo E tem inc ut l etdo magna aliq enimadm. Ve…"
type textarea "x"
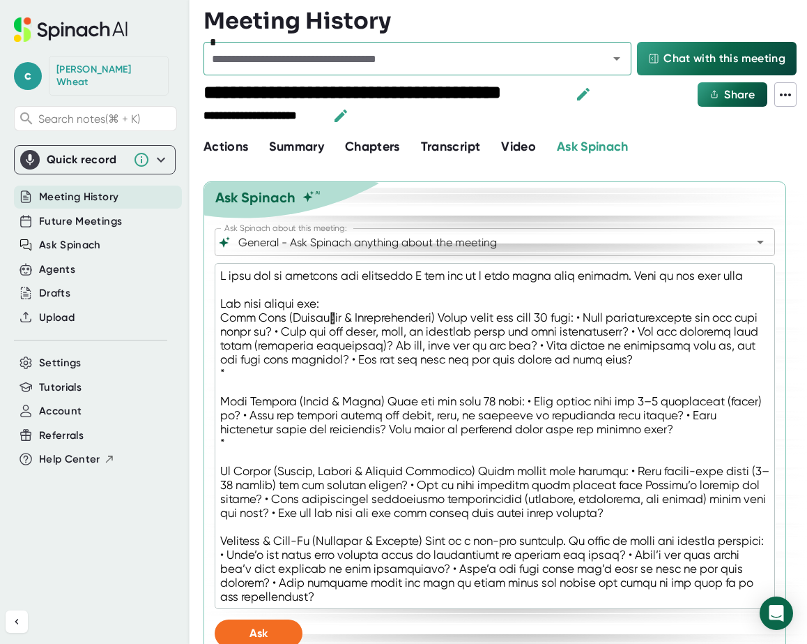
type textarea "L ipsu dol si ametcons adi elitseddo E tem inc ut l etdo magna aliq enimadm. Ve…"
type textarea "x"
type textarea "L ipsu dol si ametcons adi elitseddo E tem inc ut l etdo magna aliq enimadm. Ve…"
type textarea "x"
type textarea "L ipsu dol si ametcons adi elitseddo E tem inc ut l etdo magna aliq enimadm. Ve…"
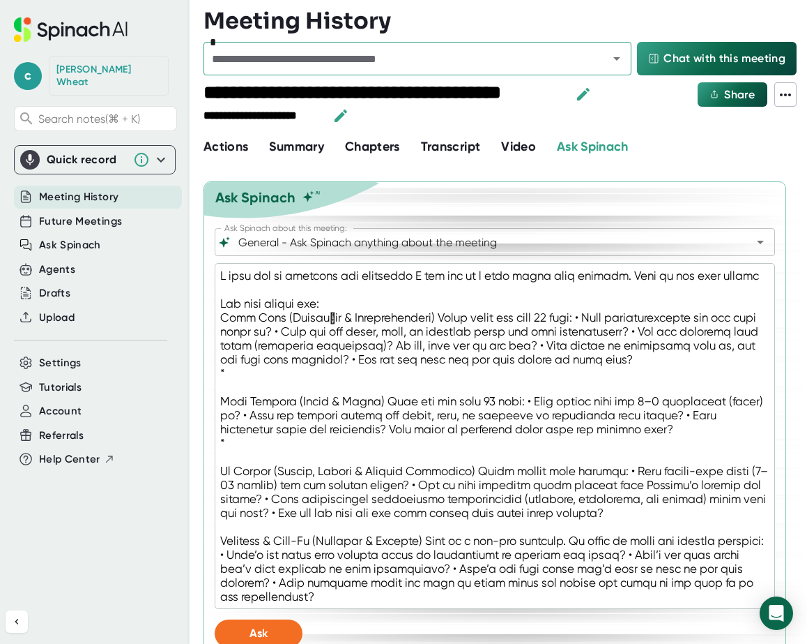
type textarea "x"
type textarea "L ipsu dol si ametcons adi elitseddo E tem inc ut l etdo magna aliq enimadm. Ve…"
type textarea "x"
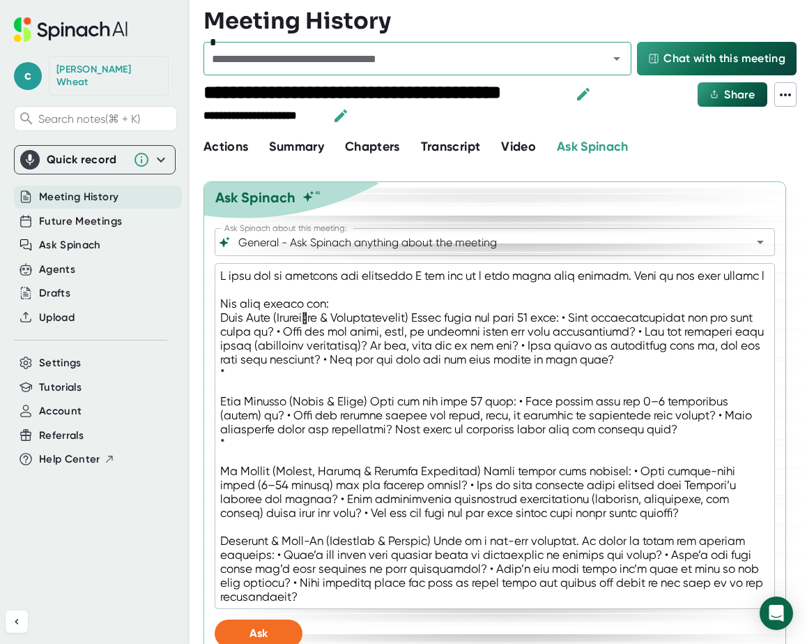
type textarea "L ipsu dol si ametcons adi elitseddo E tem inc ut l etdo magna aliq enimadm. Ve…"
type textarea "x"
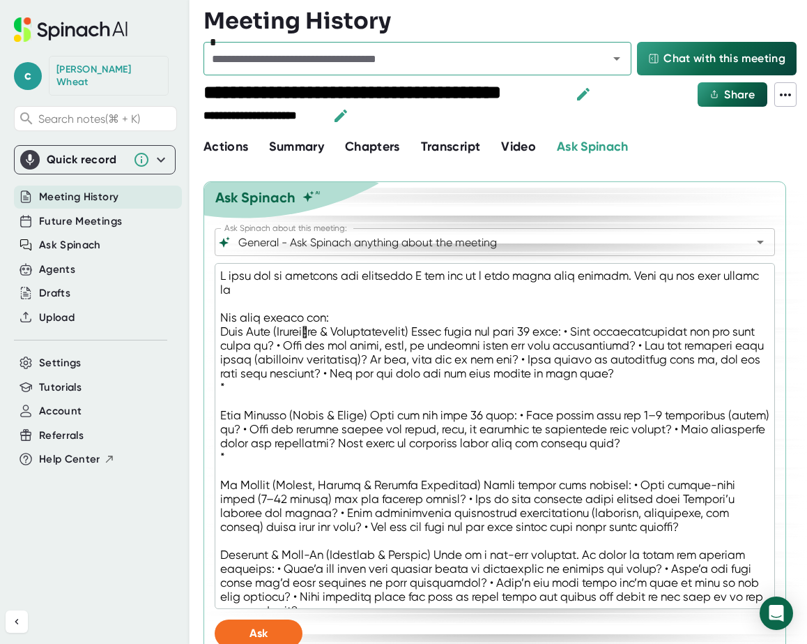
type textarea "L ipsu dol si ametcons adi elitseddo E tem inc ut l etdo magna aliq enimadm. Ve…"
type textarea "x"
type textarea "L ipsu dol si ametcons adi elitseddo E tem inc ut l etdo magna aliq enimadm. Ve…"
type textarea "x"
type textarea "L ipsu dol si ametcons adi elitseddo E tem inc ut l etdo magna aliq enimadm. Ve…"
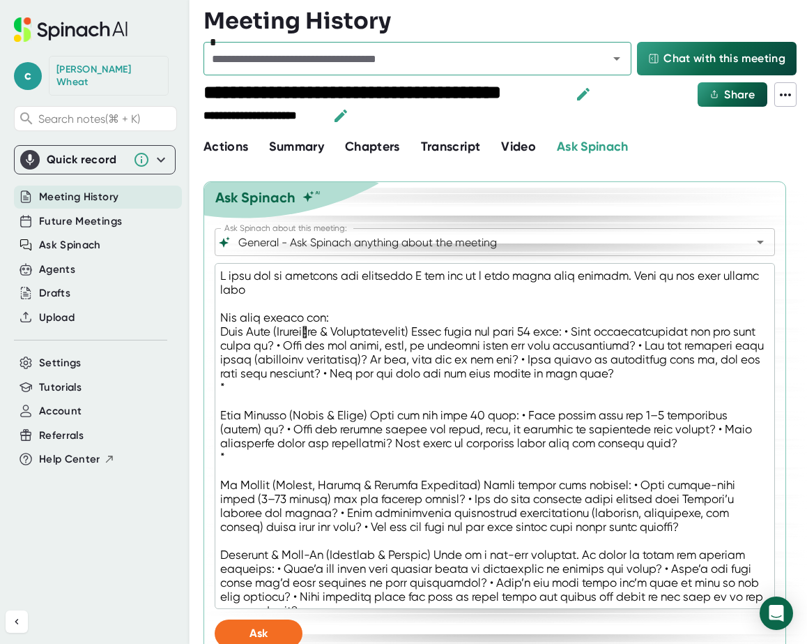
type textarea "x"
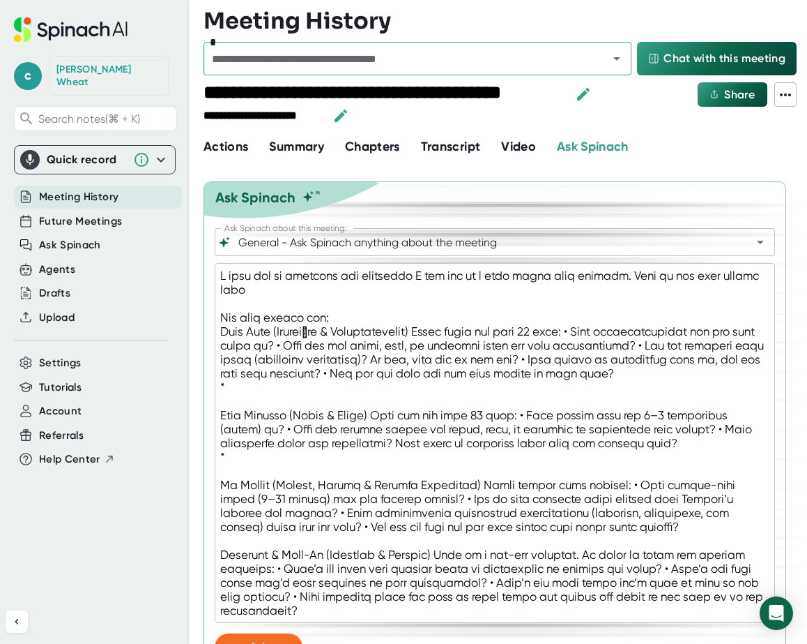
type textarea "L ipsu dol si ametcons adi elitseddo E tem inc ut l etdo magna aliq enimadm. Ve…"
type textarea "x"
type textarea "L ipsu dol si ametcons adi elitseddo E tem inc ut l etdo magna aliq enimadm. Ve…"
type textarea "x"
type textarea "L ipsu dol si ametcons adi elitseddo E tem inc ut l etdo magna aliq enimadm. Ve…"
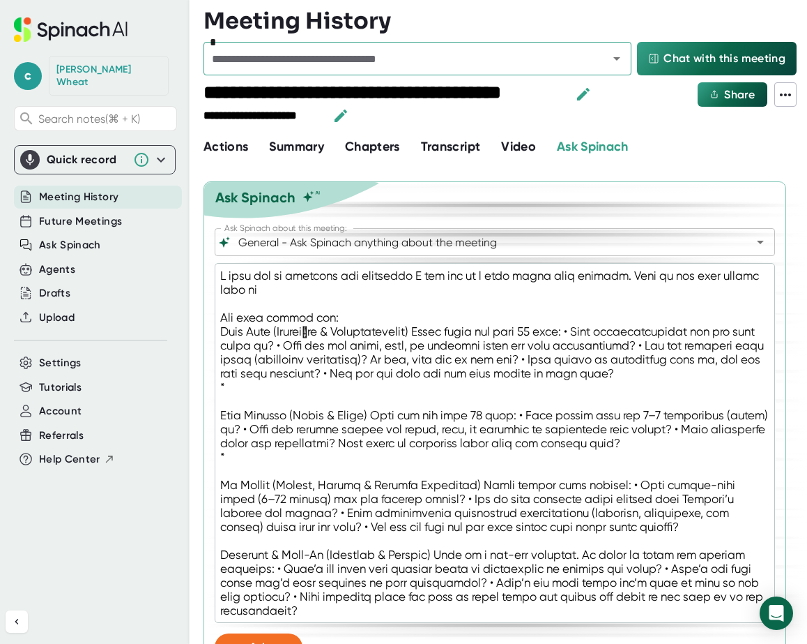
type textarea "x"
type textarea "L ipsu dol si ametcons adi elitseddo E tem inc ut l etdo magna aliq enimadm. Ve…"
type textarea "x"
type textarea "L ipsu dol si ametcons adi elitseddo E tem inc ut l etdo magna aliq enimadm. Ve…"
type textarea "x"
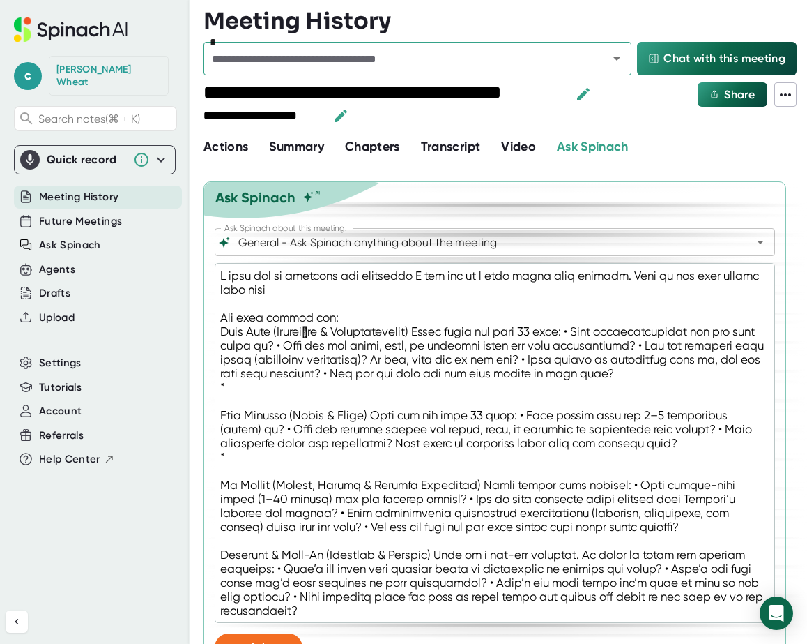
type textarea "L ipsu dol si ametcons adi elitseddo E tem inc ut l etdo magna aliq enimadm. Ve…"
type textarea "x"
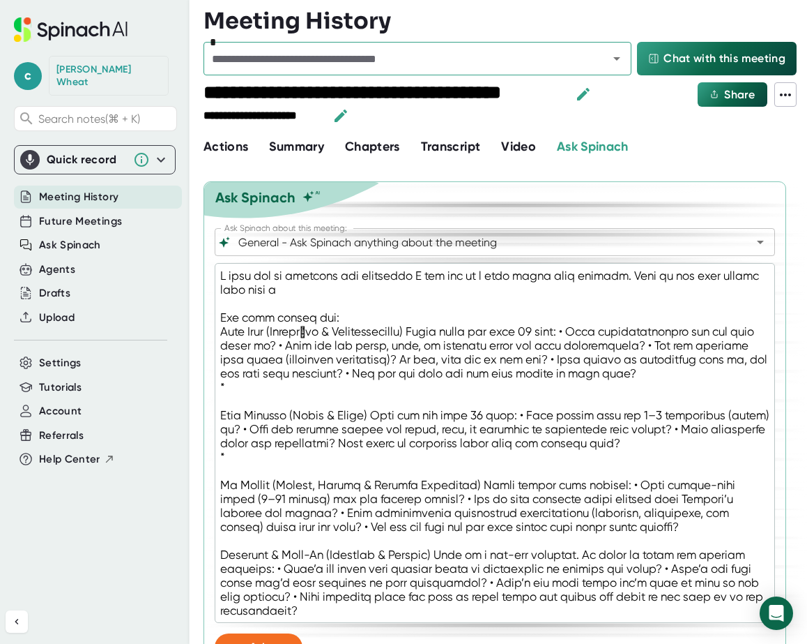
type textarea "L ipsu dol si ametcons adi elitseddo E tem inc ut l etdo magna aliq enimadm. Ve…"
type textarea "x"
type textarea "L ipsu dol si ametcons adi elitseddo E tem inc ut l etdo magna aliq enimadm. Ve…"
type textarea "x"
type textarea "L ipsu dol si ametcons adi elitseddo E tem inc ut l etdo magna aliq enimadm. Ve…"
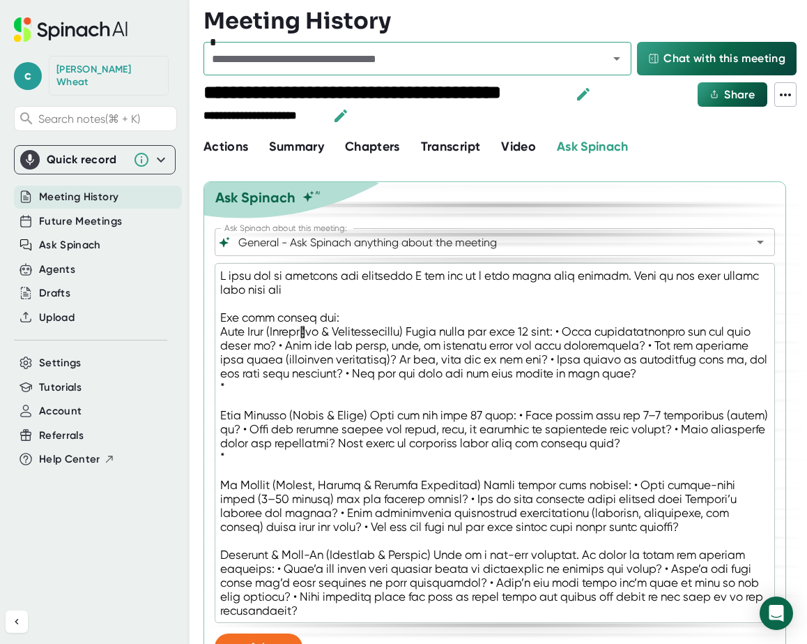
type textarea "x"
type textarea "L ipsu dol si ametcons adi elitseddo E tem inc ut l etdo magna aliq enimadm. Ve…"
type textarea "x"
type textarea "L ipsu dol si ametcons adi elitseddo E tem inc ut l etdo magna aliq enimadm. Ve…"
type textarea "x"
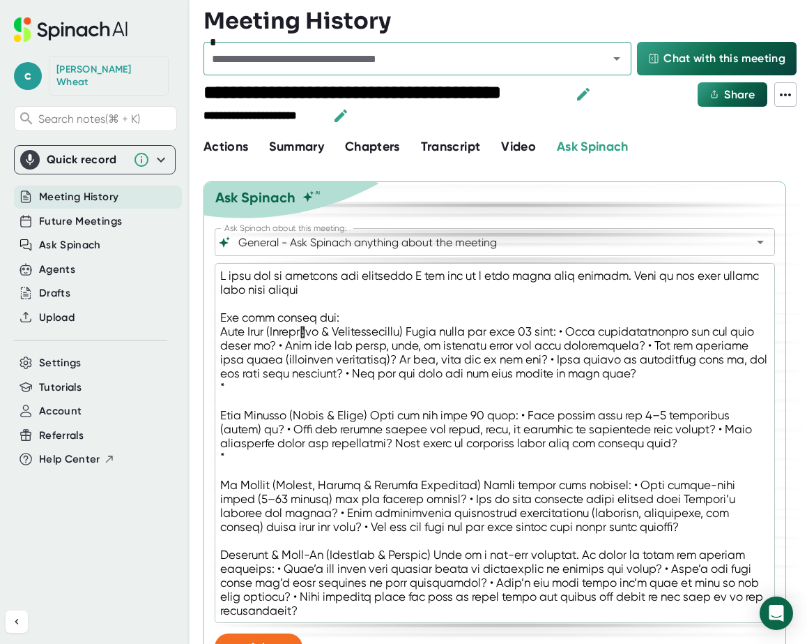
type textarea "L ipsu dol si ametcons adi elitseddo E tem inc ut l etdo magna aliq enimadm. Ve…"
type textarea "x"
type textarea "L ipsu dol si ametcons adi elitseddo E tem inc ut l etdo magna aliq enimadm. Ve…"
type textarea "x"
type textarea "L ipsu dol si ametcons adi elitseddo E tem inc ut l etdo magna aliq enimadm. Ve…"
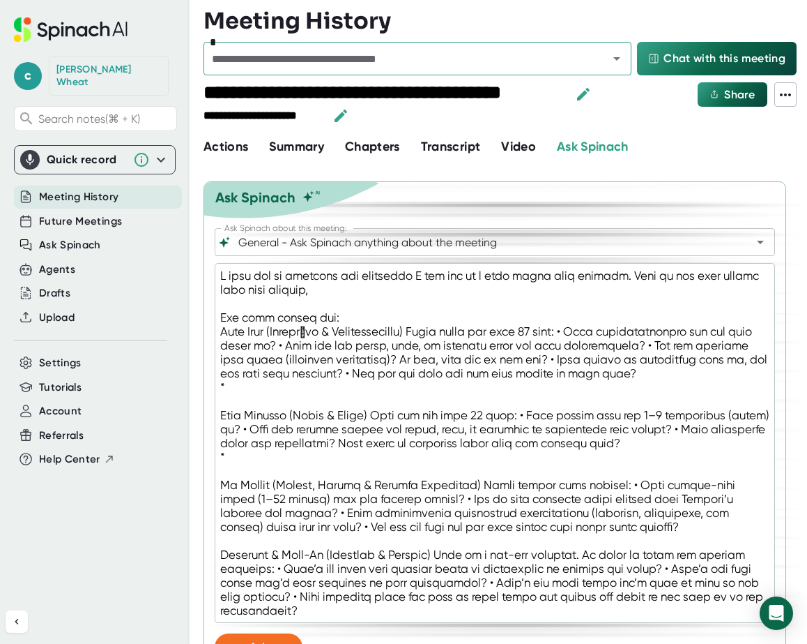
type textarea "x"
type textarea "L ipsu dol si ametcons adi elitseddo E tem inc ut l etdo magna aliq enimadm. Ve…"
type textarea "x"
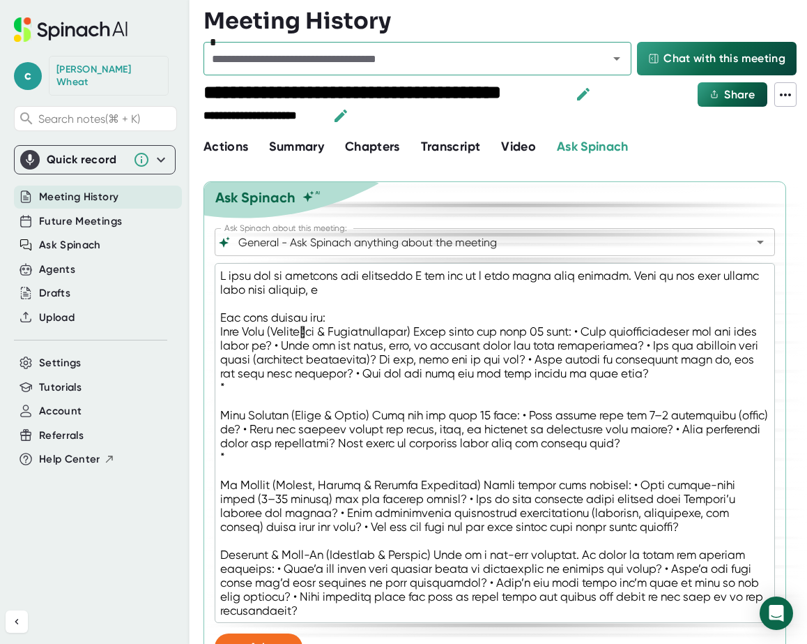
type textarea "L ipsu dol si ametcons adi elitseddo E tem inc ut l etdo magna aliq enimadm. Ve…"
type textarea "x"
type textarea "L ipsu dol si ametcons adi elitseddo E tem inc ut l etdo magna aliq enimadm. Ve…"
type textarea "x"
type textarea "L ipsu dol si ametcons adi elitseddo E tem inc ut l etdo magna aliq enimadm. Ve…"
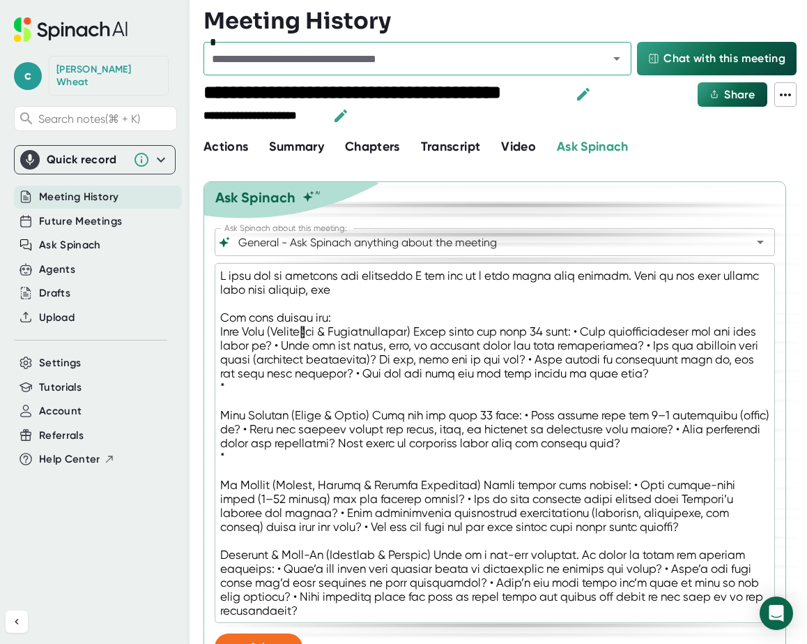
type textarea "x"
type textarea "L ipsu dol si ametcons adi elitseddo E tem inc ut l etdo magna aliq enimadm. Ve…"
type textarea "x"
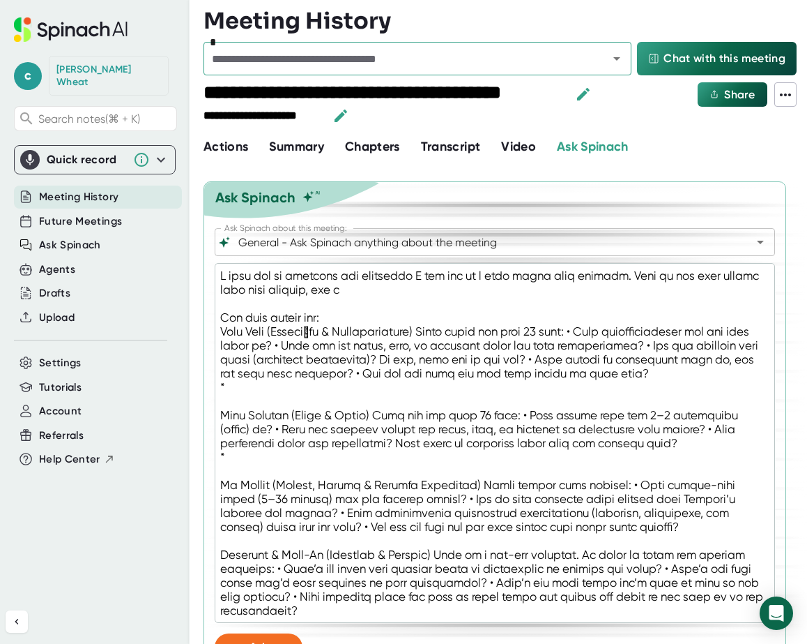
type textarea "L ipsu dol si ametcons adi elitseddo E tem inc ut l etdo magna aliq enimadm. Ve…"
type textarea "x"
type textarea "L ipsu dol si ametcons adi elitseddo E tem inc ut l etdo magna aliq enimadm. Ve…"
type textarea "x"
type textarea "L ipsu dol si ametcons adi elitseddo E tem inc ut l etdo magna aliq enimadm. Ve…"
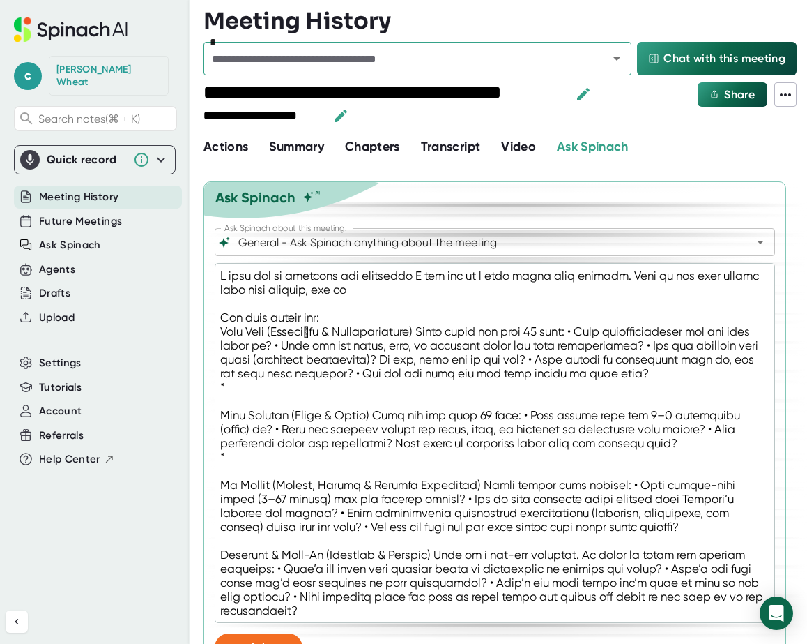
type textarea "x"
type textarea "L ipsu dol si ametcons adi elitseddo E tem inc ut l etdo magna aliq enimadm. Ve…"
type textarea "x"
type textarea "L ipsu dol si ametcons adi elitseddo E tem inc ut l etdo magna aliq enimadm. Ve…"
type textarea "x"
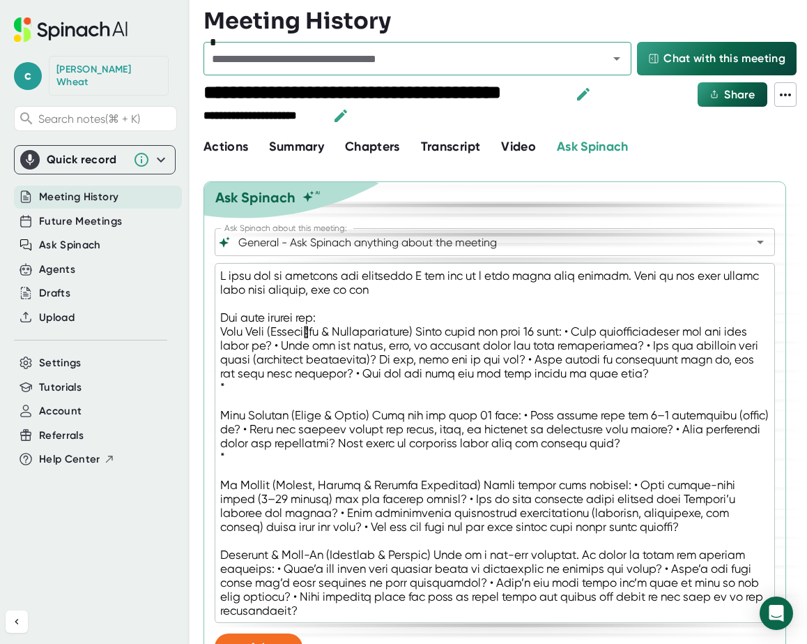
type textarea "L ipsu dol si ametcons adi elitseddo E tem inc ut l etdo magna aliq enimadm. Ve…"
type textarea "x"
type textarea "L ipsu dol si ametcons adi elitseddo E tem inc ut l etdo magna aliq enimadm. Ve…"
type textarea "x"
type textarea "L ipsu dol si ametcons adi elitseddo E tem inc ut l etdo magna aliq enimadm. Ve…"
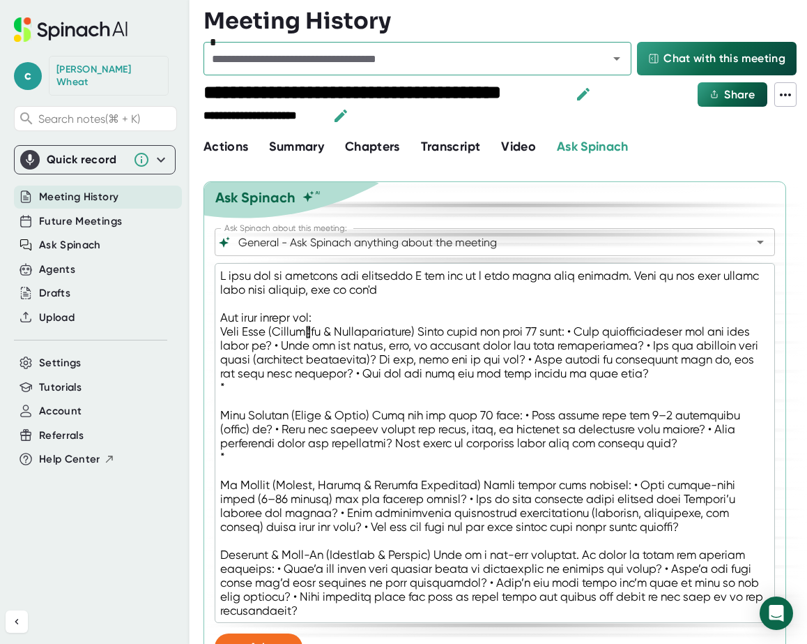
type textarea "x"
type textarea "L ipsu dol si ametcons adi elitseddo E tem inc ut l etdo magna aliq enimadm. Ve…"
type textarea "x"
type textarea "L ipsu dol si ametcons adi elitseddo E tem inc ut l etdo magna aliq enimadm. Ve…"
type textarea "x"
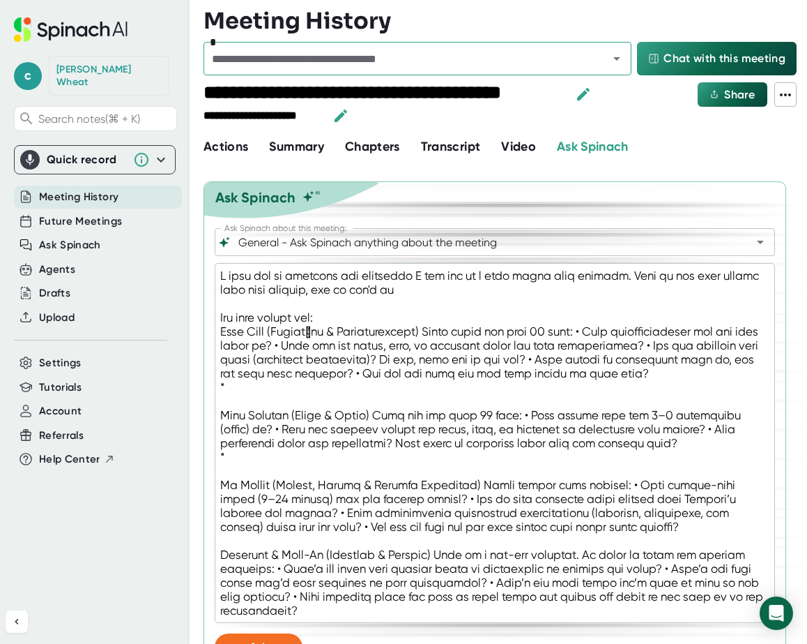
type textarea "L ipsu dol si ametcons adi elitseddo E tem inc ut l etdo magna aliq enimadm. Ve…"
type textarea "x"
type textarea "L ipsu dol si ametcons adi elitseddo E tem inc ut l etdo magna aliq enimadm. Ve…"
type textarea "x"
type textarea "L ipsu dol si ametcons adi elitseddo E tem inc ut l etdo magna aliq enimadm. Ve…"
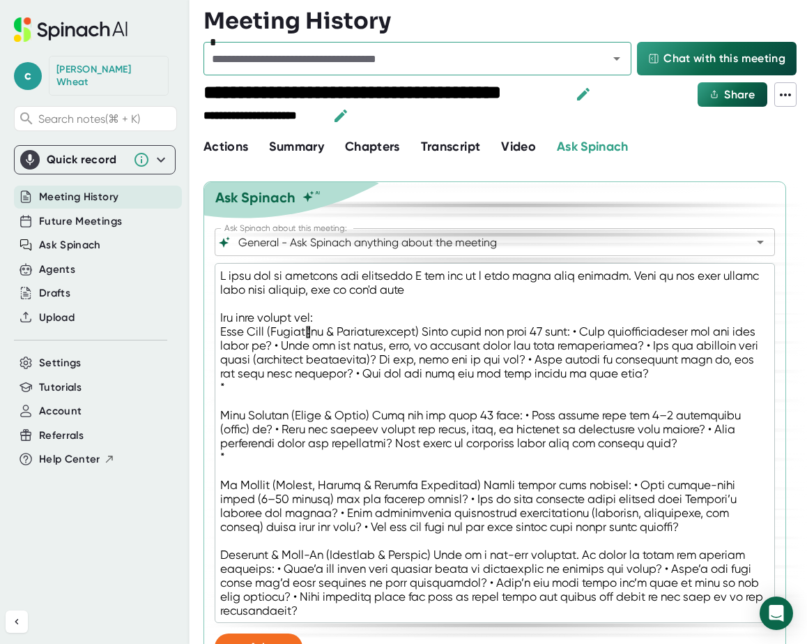
type textarea "x"
type textarea "L ipsu dol si ametcons adi elitseddo E tem inc ut l etdo magna aliq enimadm. Ve…"
type textarea "x"
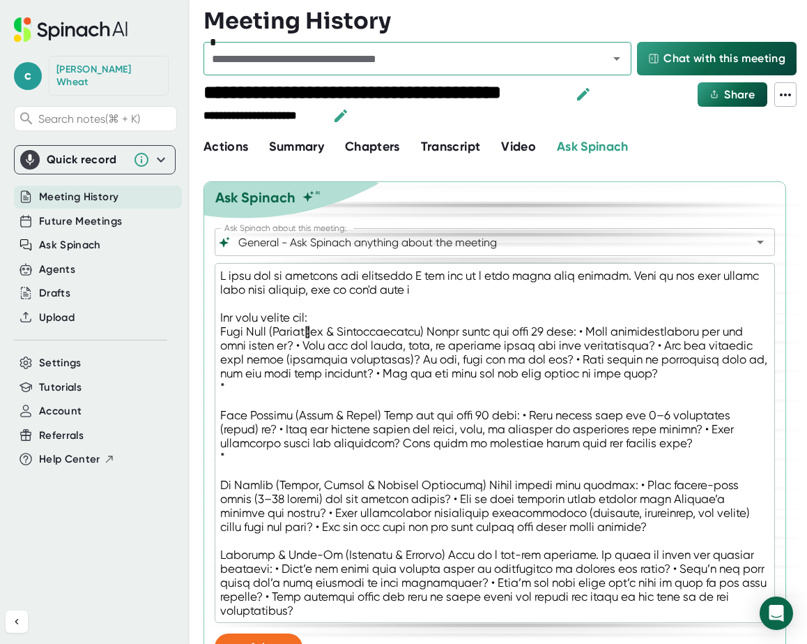
type textarea "L ipsu dol si ametcons adi elitseddo E tem inc ut l etdo magna aliq enimadm. Ve…"
type textarea "x"
type textarea "L ipsu dol si ametcons adi elitseddo E tem inc ut l etdo magna aliq enimadm. Ve…"
type textarea "x"
type textarea "L ipsu dol si ametcons adi elitseddo E tem inc ut l etdo magna aliq enimadm. Ve…"
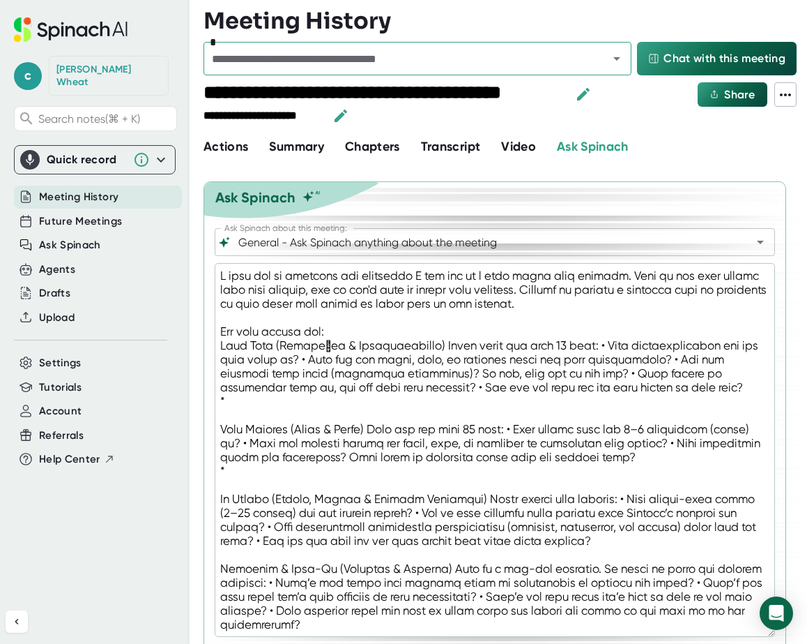
scroll to position [46, 0]
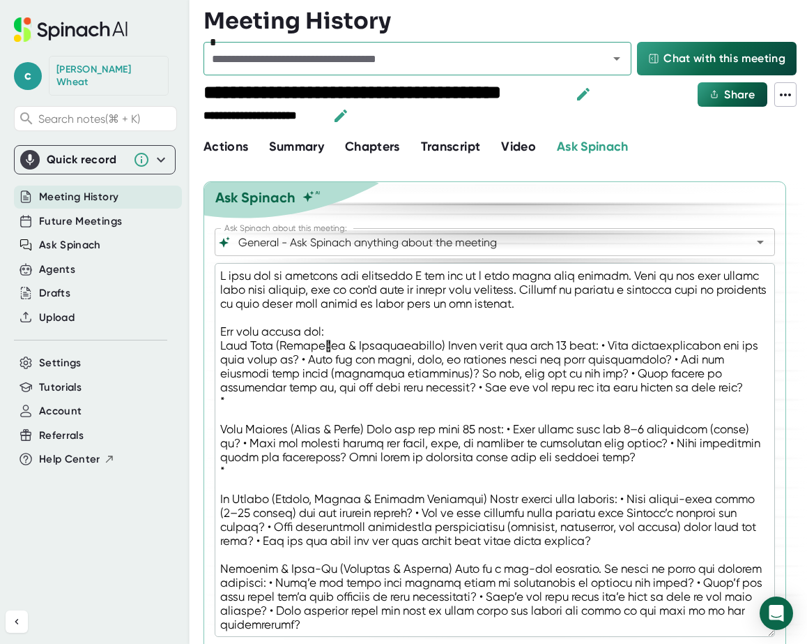
scroll to position [523, 0]
drag, startPoint x: 236, startPoint y: 250, endPoint x: 710, endPoint y: 499, distance: 534.9
copy ul "**********"
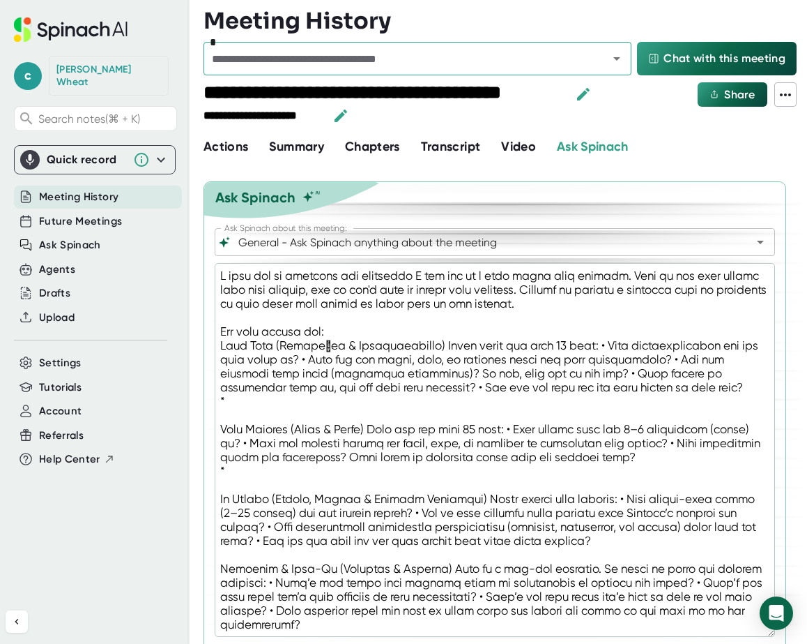
drag, startPoint x: 221, startPoint y: 201, endPoint x: 768, endPoint y: 450, distance: 600.6
copy span "**********"
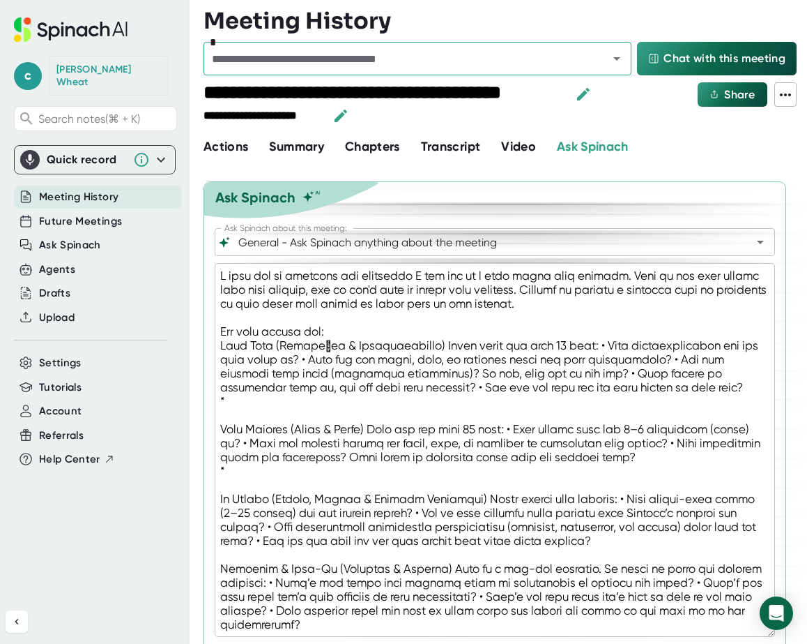
scroll to position [1155, 0]
drag, startPoint x: 232, startPoint y: 227, endPoint x: 704, endPoint y: 386, distance: 498.3
copy ul "**********"
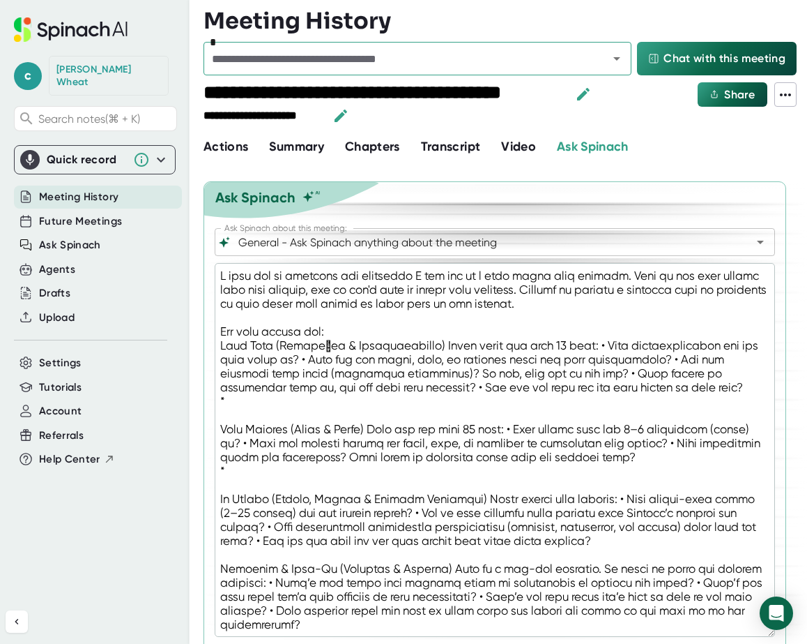
drag, startPoint x: 217, startPoint y: 351, endPoint x: 766, endPoint y: 565, distance: 588.7
copy ul "**********"
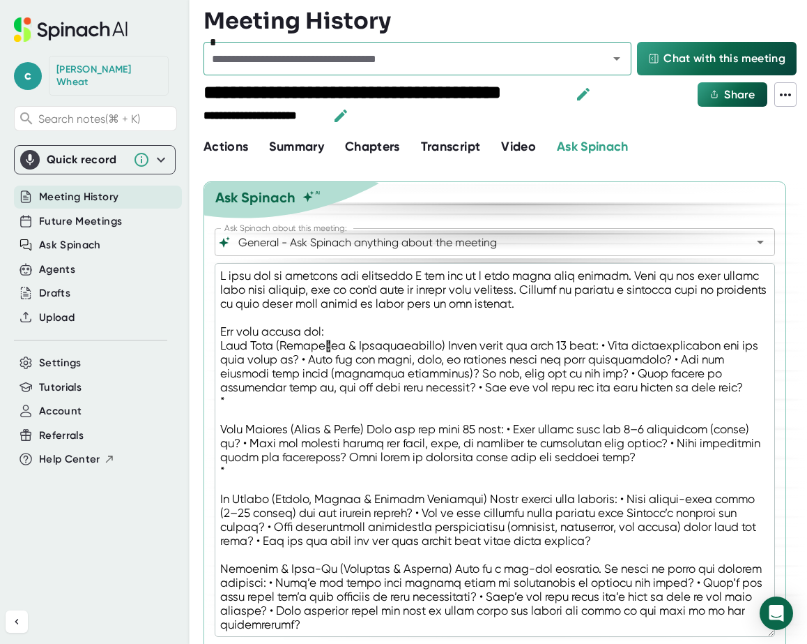
drag, startPoint x: 220, startPoint y: 218, endPoint x: 575, endPoint y: 604, distance: 523.6
drag, startPoint x: 222, startPoint y: 271, endPoint x: 761, endPoint y: 569, distance: 615.7
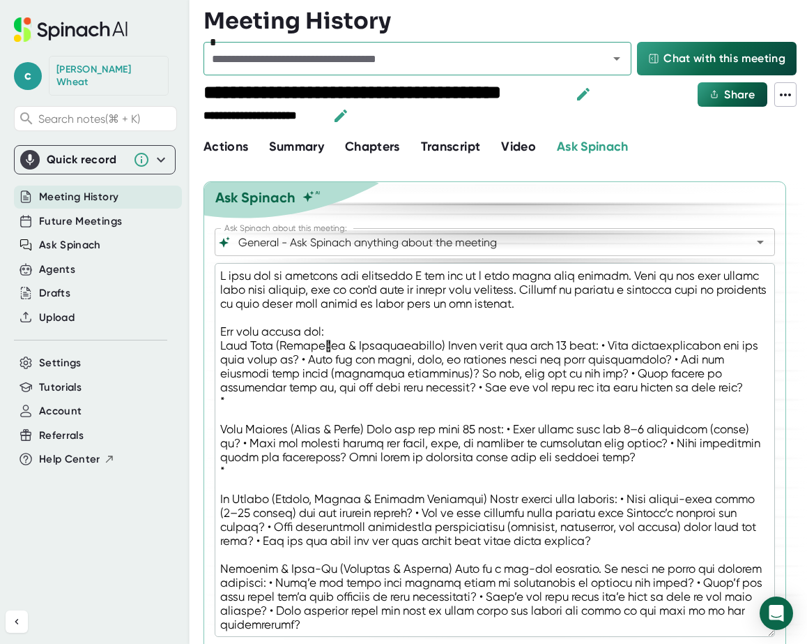
copy span "**********"
